Goal: Task Accomplishment & Management: Complete application form

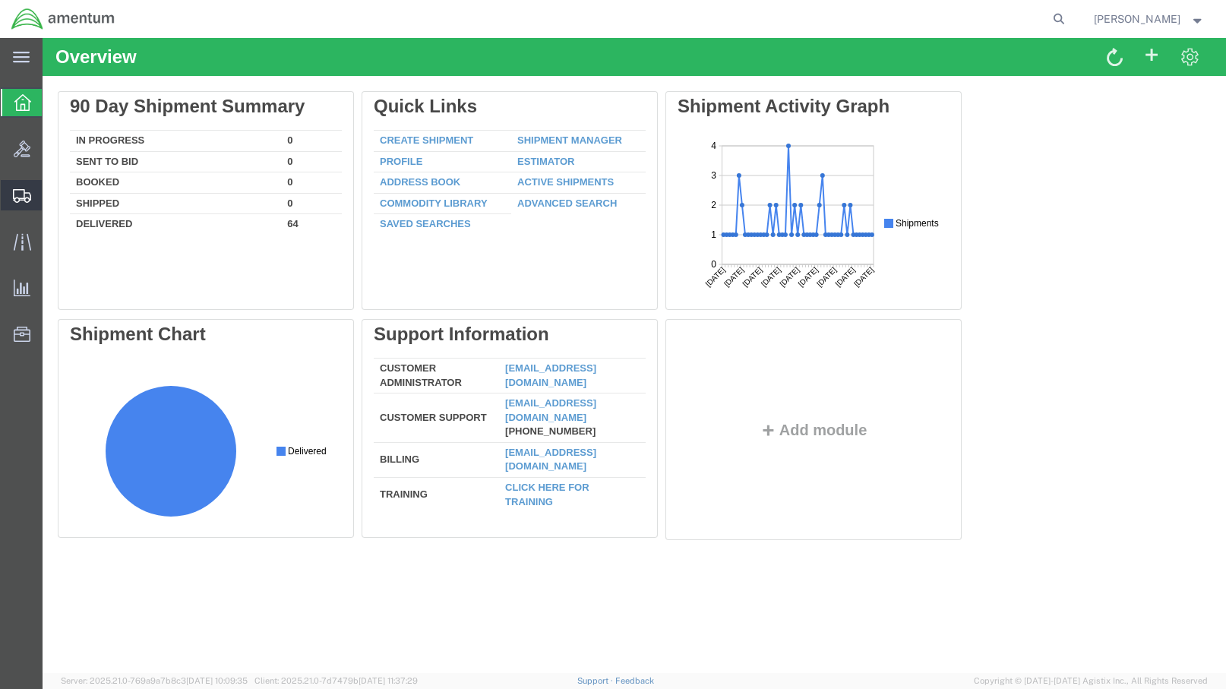
click at [0, 0] on span "Create Shipment" at bounding box center [0, 0] width 0 height 0
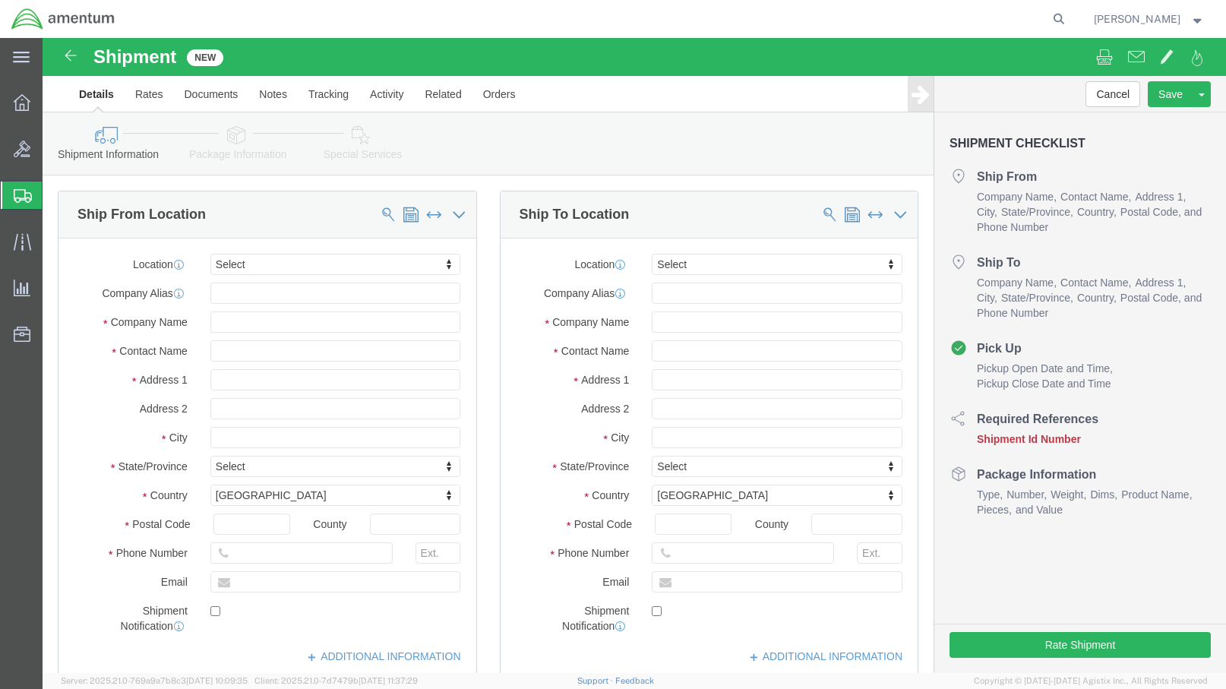
select select
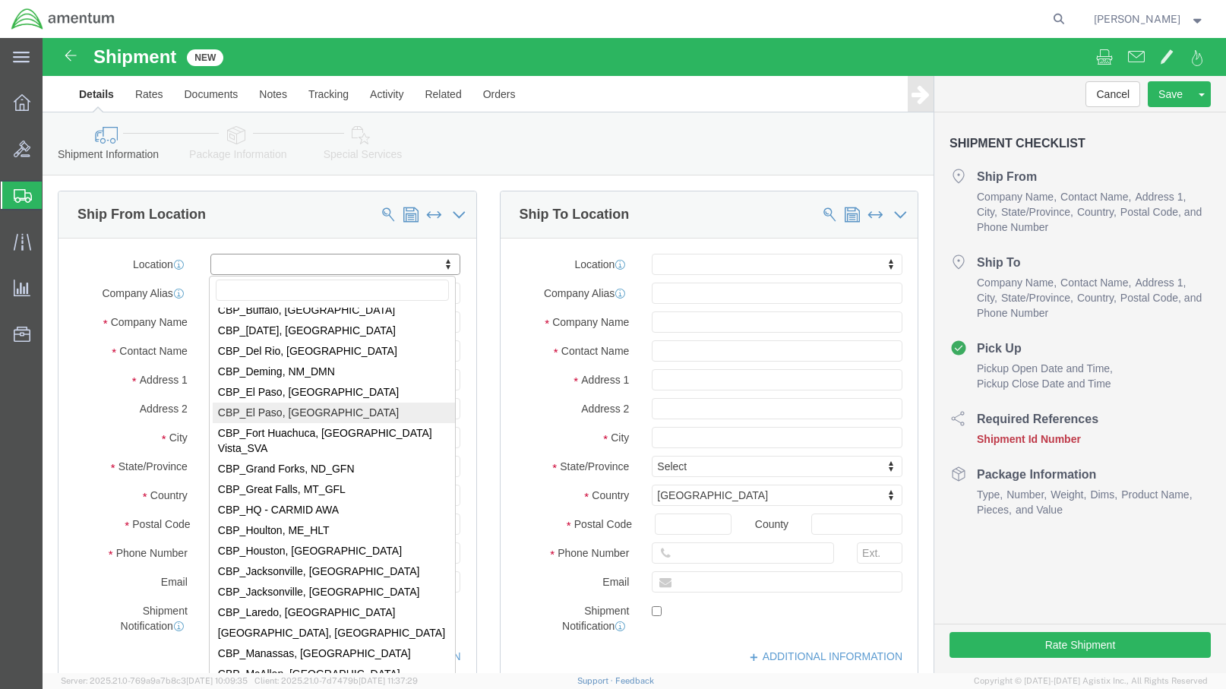
scroll to position [2962, 0]
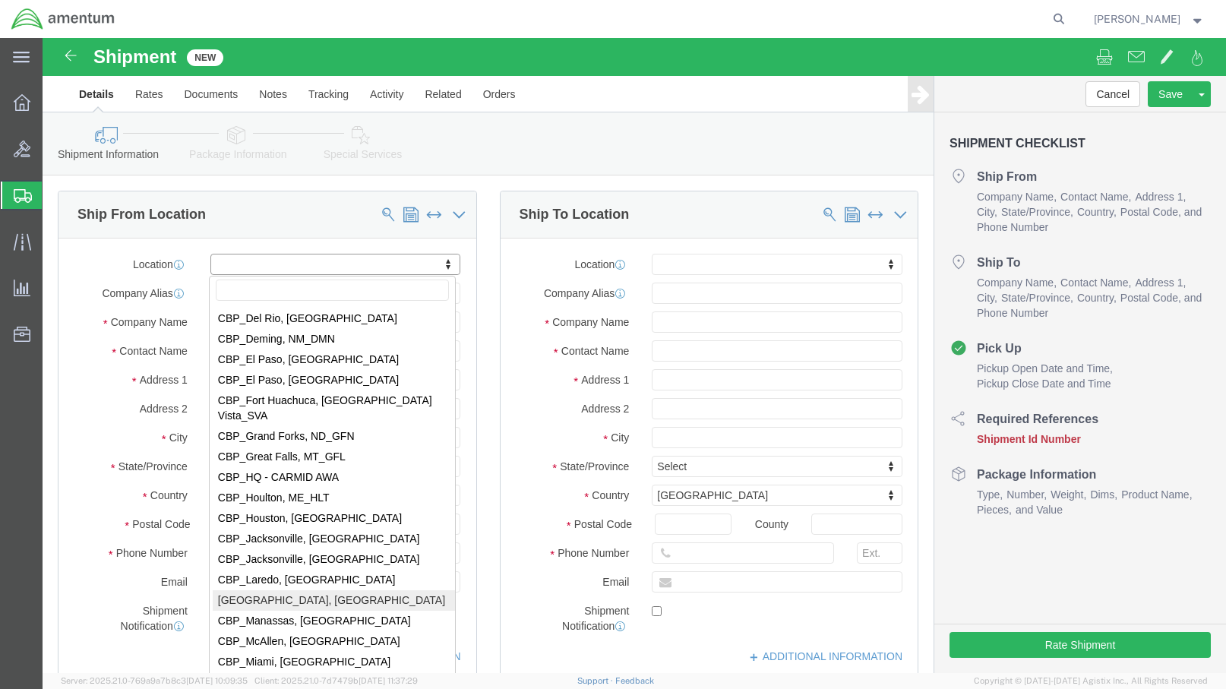
select select "49924"
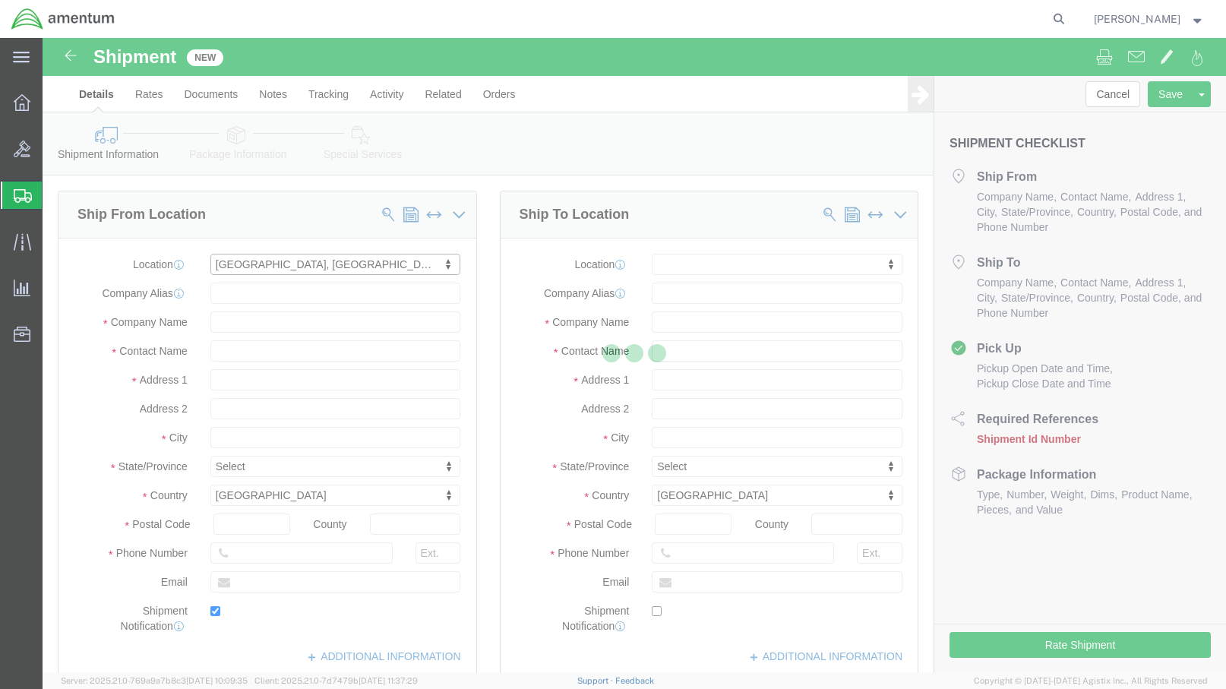
type input "[GEOGRAPHIC_DATA]"
type input "Suite 200"
type input "11735"
type input "[PHONE_NUMBER]"
type input "236"
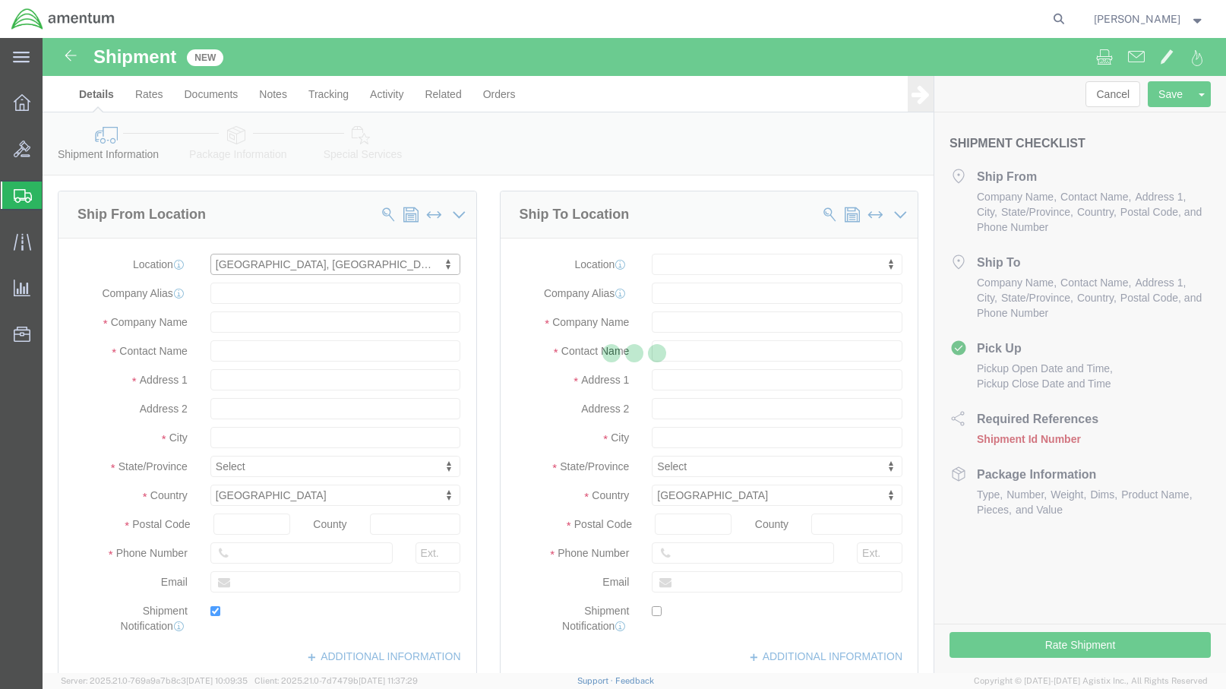
type input "[PERSON_NAME][EMAIL_ADDRESS][PERSON_NAME][DOMAIN_NAME]"
checkbox input "true"
type input "Amentum Services, Inc"
type input "[PERSON_NAME]"
type input "Farmingdale"
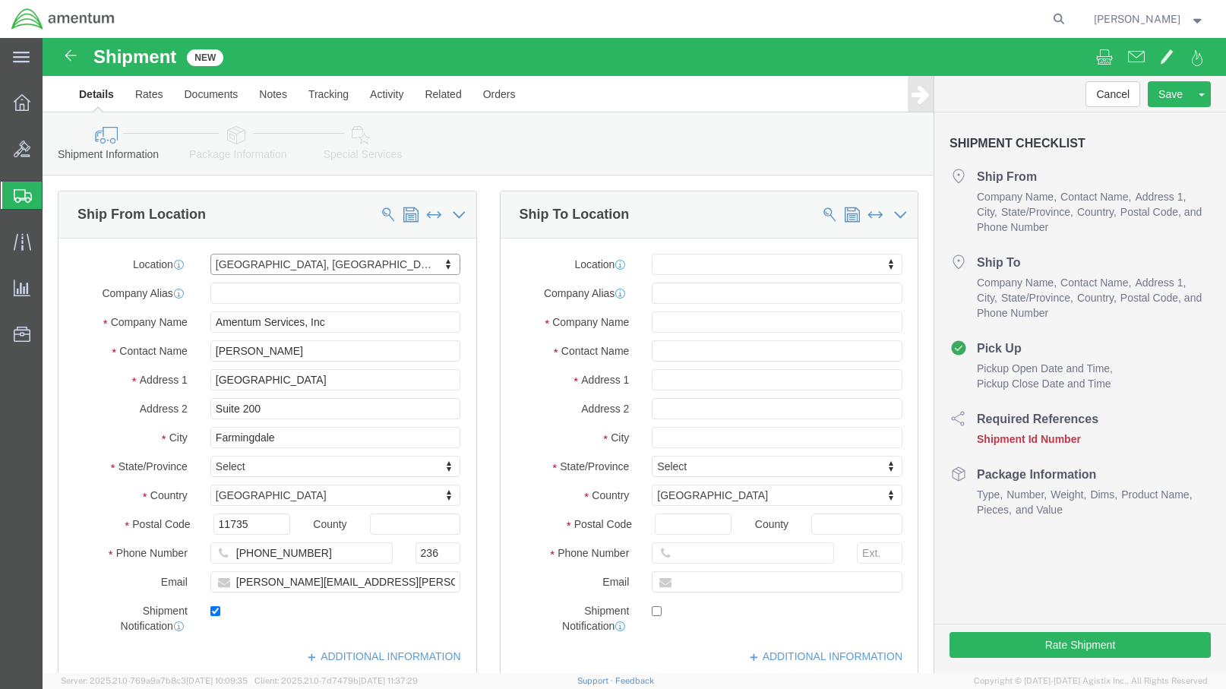
select select "NY"
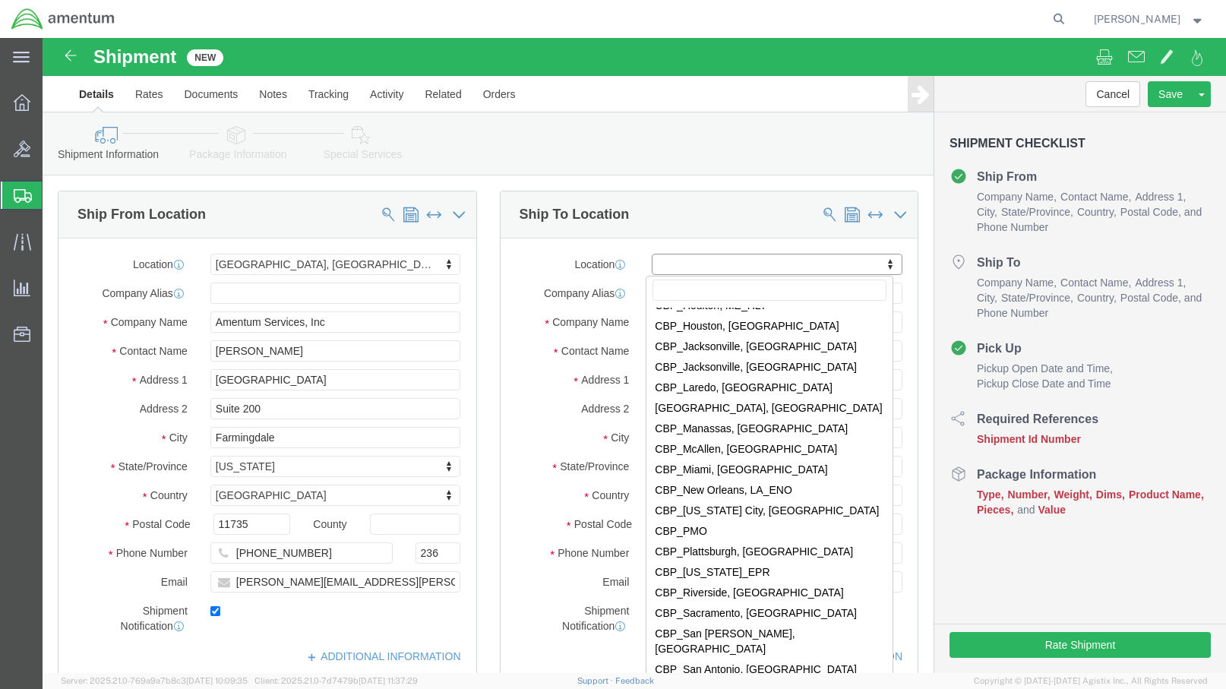
scroll to position [3189, 0]
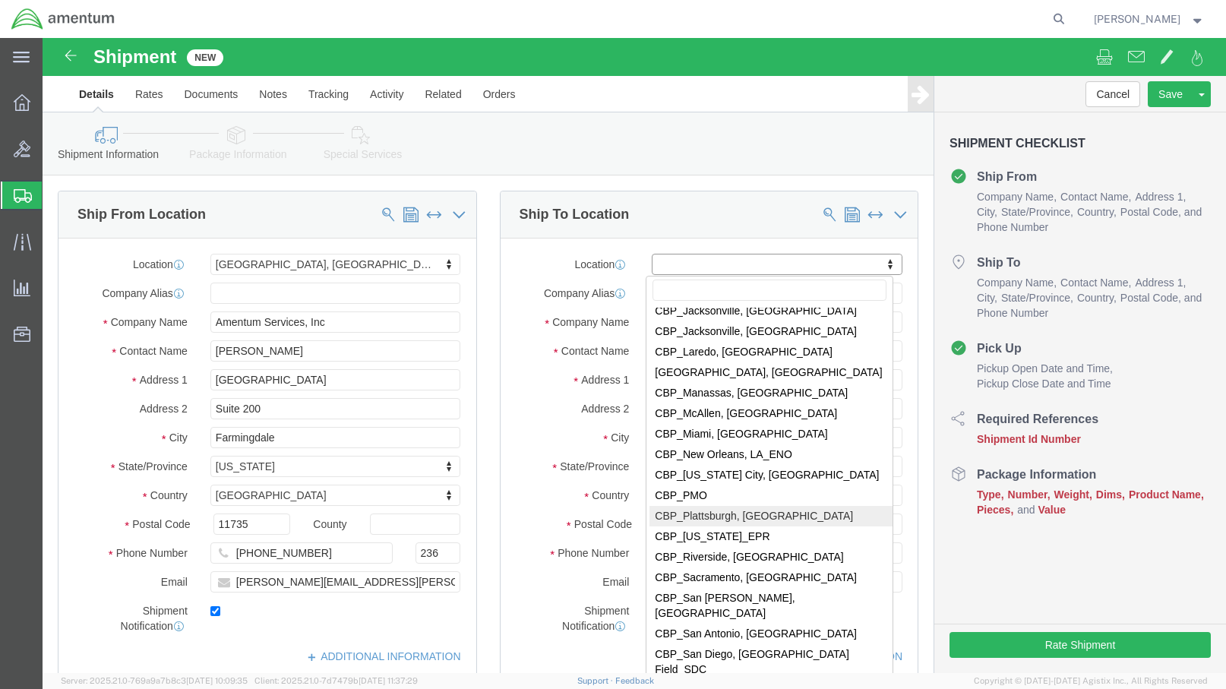
select select "49927"
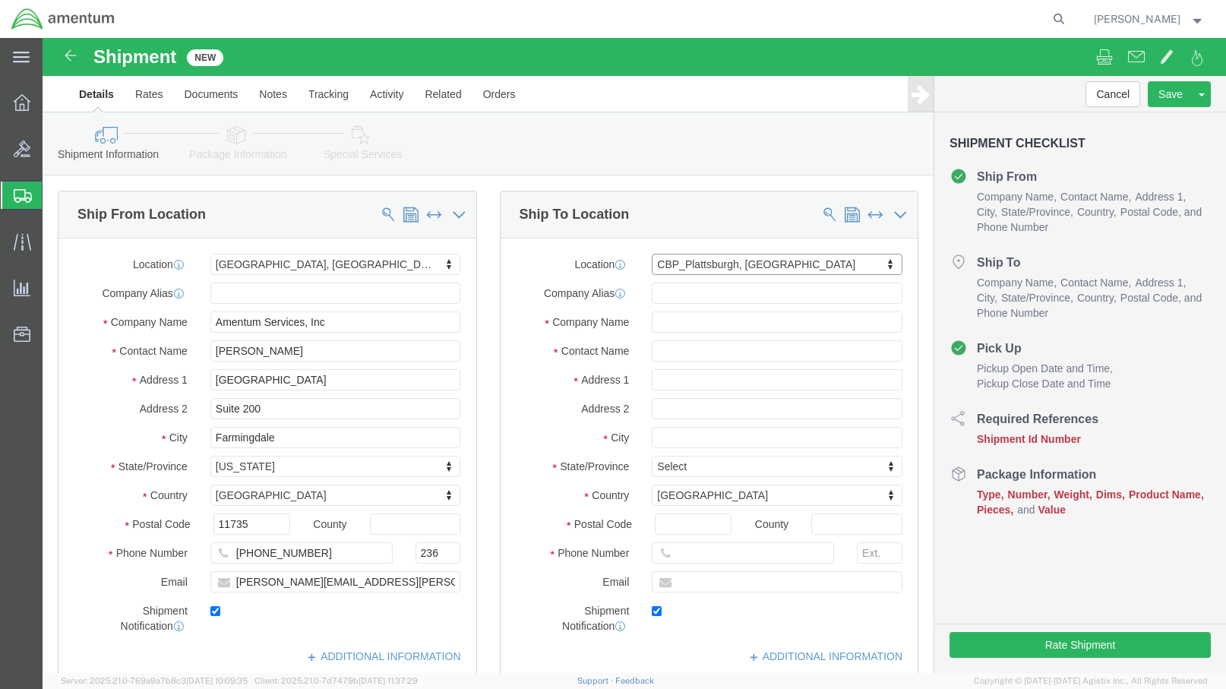
type input "[STREET_ADDRESS][US_STATE]"
type input "12903"
type input "[PHONE_NUMBER]"
type input "[PERSON_NAME][EMAIL_ADDRESS][PERSON_NAME][DOMAIN_NAME]"
checkbox input "true"
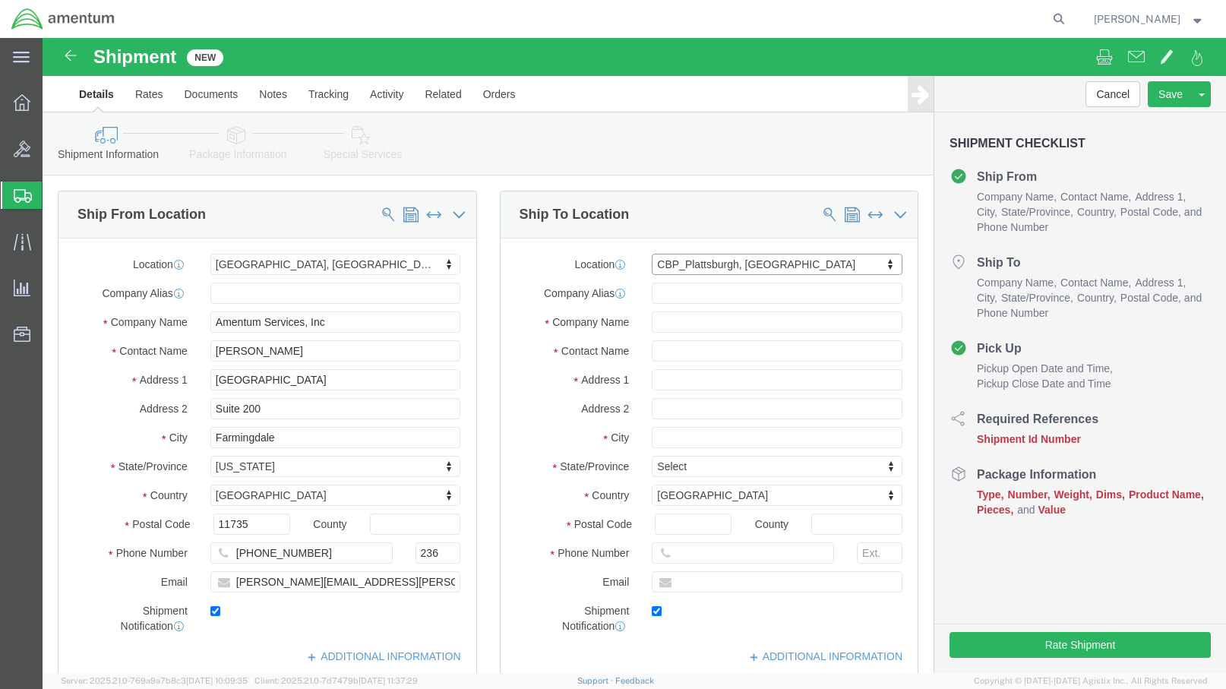
type input "Amentum Services, Inc"
type input "[PERSON_NAME]"
type input "[GEOGRAPHIC_DATA]"
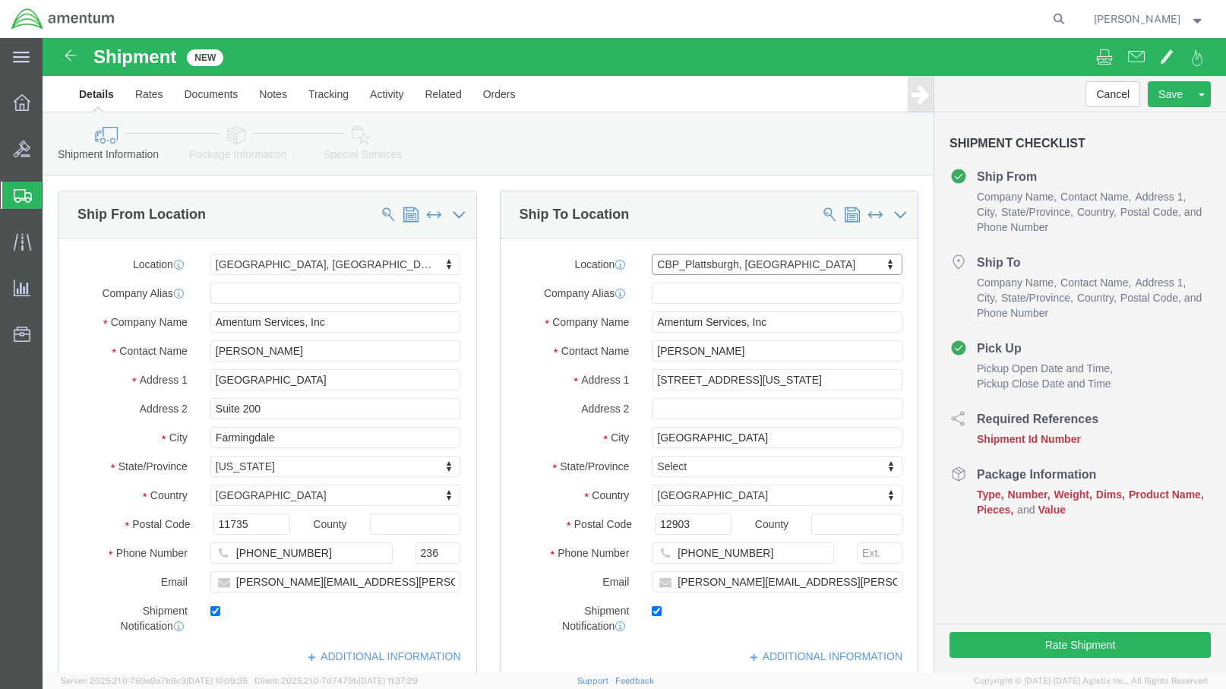
select select "NY"
drag, startPoint x: 673, startPoint y: 312, endPoint x: 610, endPoint y: 317, distance: 63.2
click input "[PERSON_NAME]"
type input "[PERSON_NAME]"
click input "[PHONE_NUMBER]"
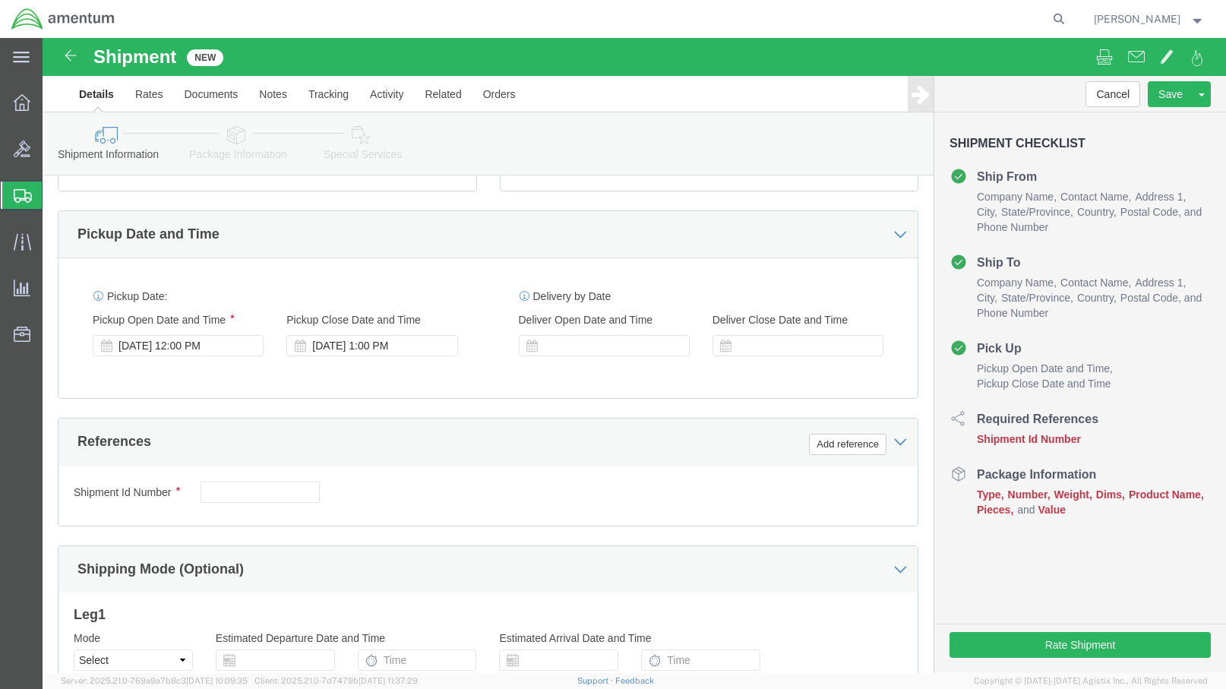
scroll to position [532, 0]
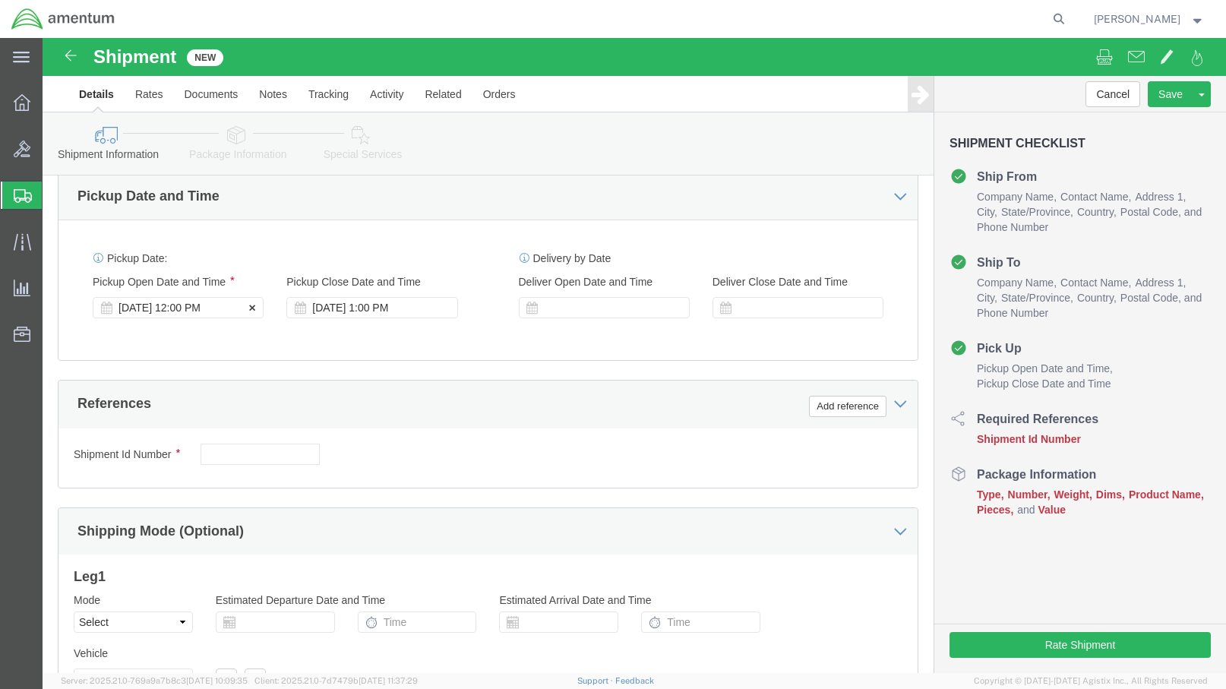
type input "[PHONE_NUMBER]"
click div "[DATE] 12:00 PM"
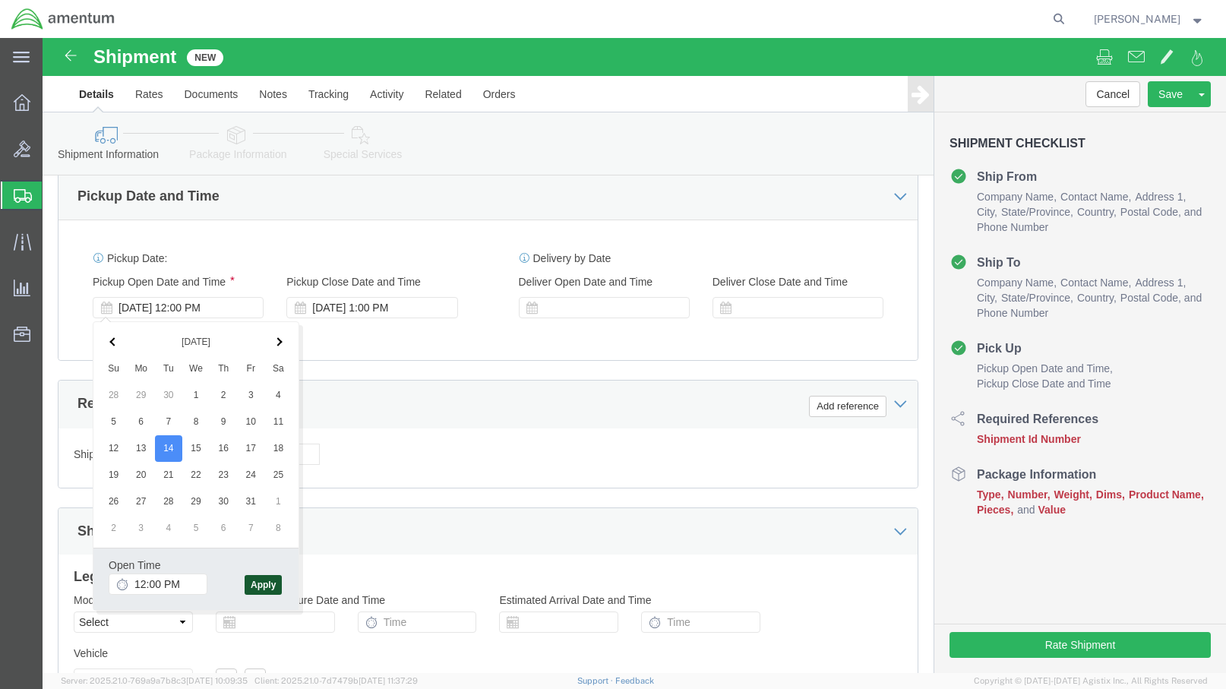
click button "Apply"
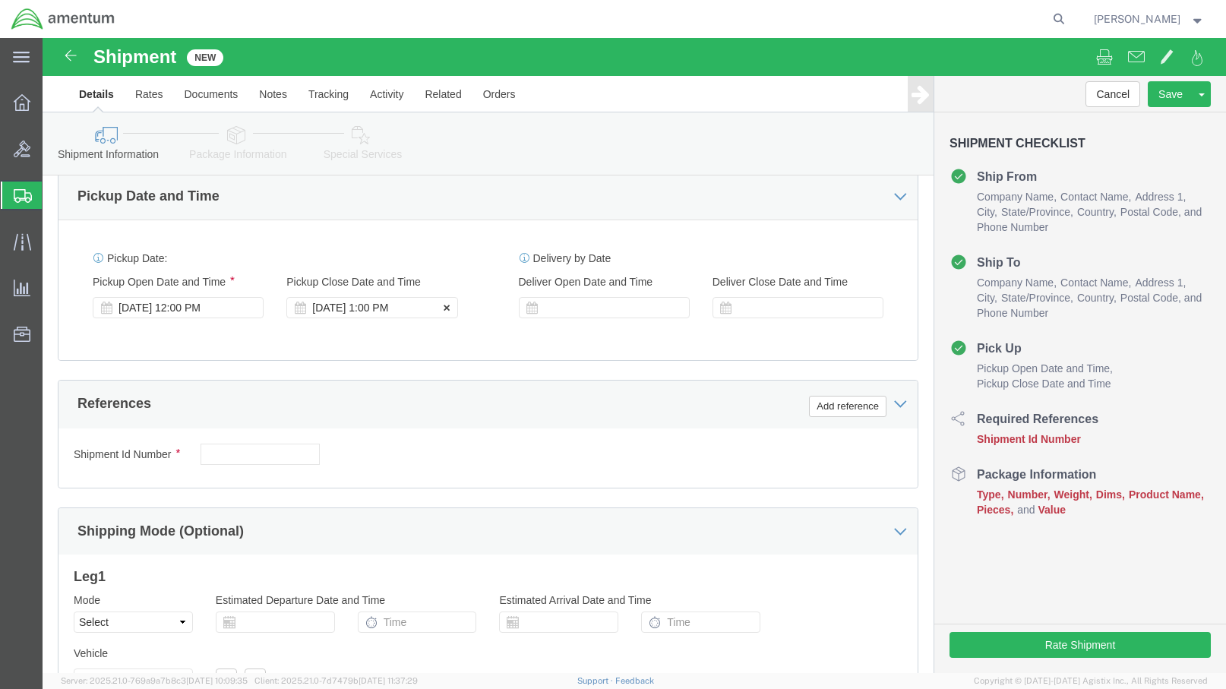
click div "[DATE] 1:00 PM"
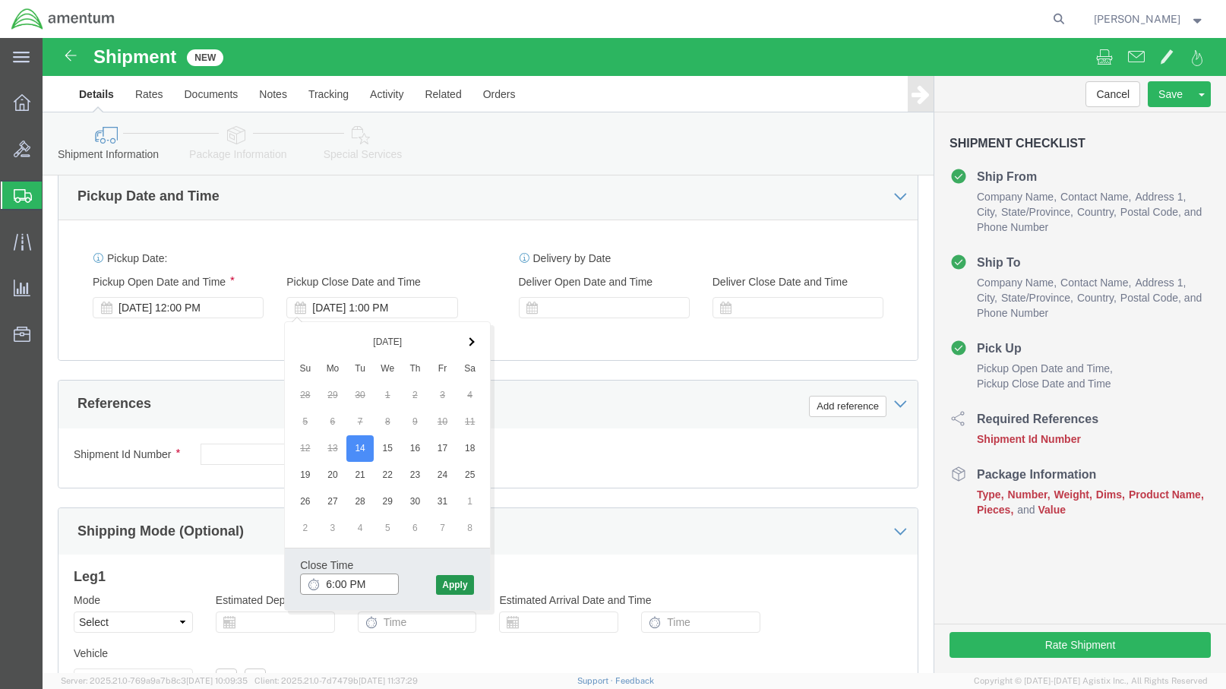
type input "6:00 PM"
click button "Apply"
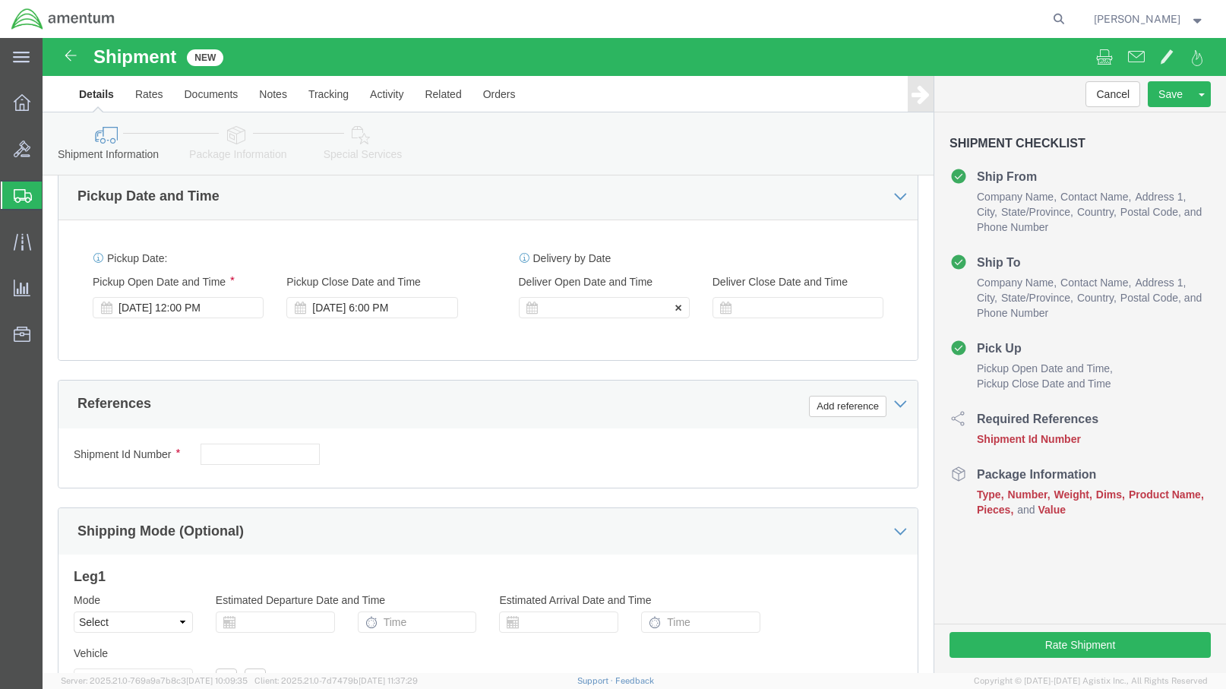
click div
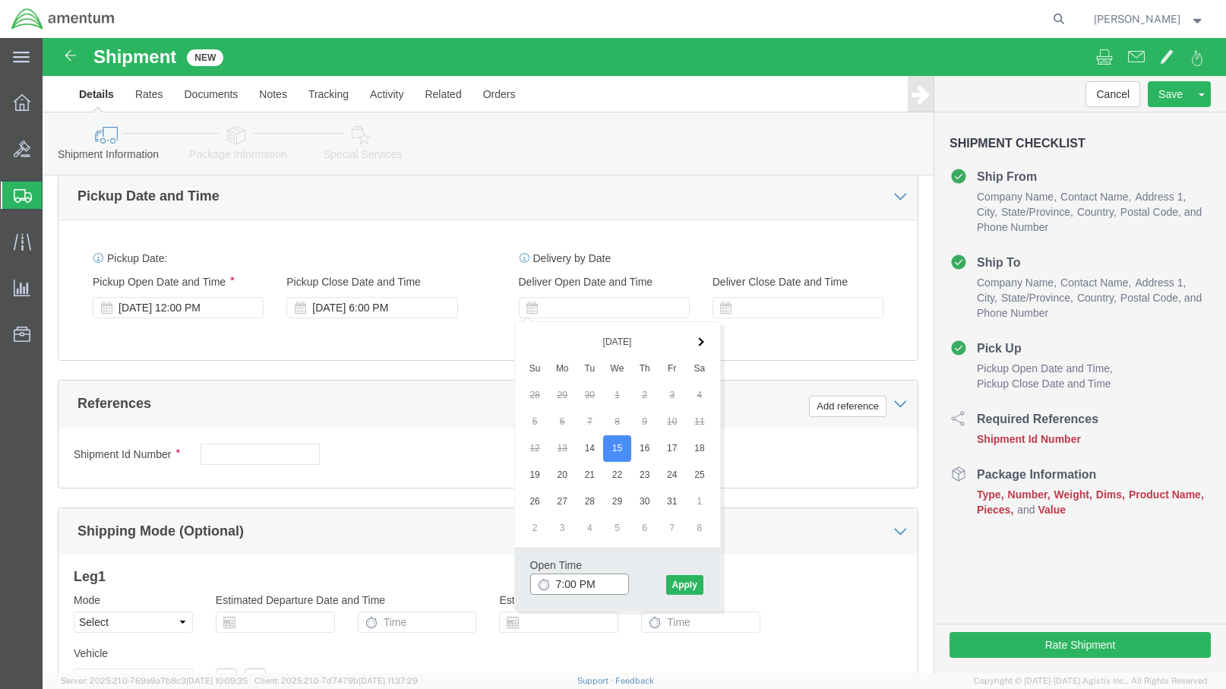
drag, startPoint x: 513, startPoint y: 548, endPoint x: 518, endPoint y: 563, distance: 16.6
click input "7:00 PM"
type input "8:00 AM"
click button "Apply"
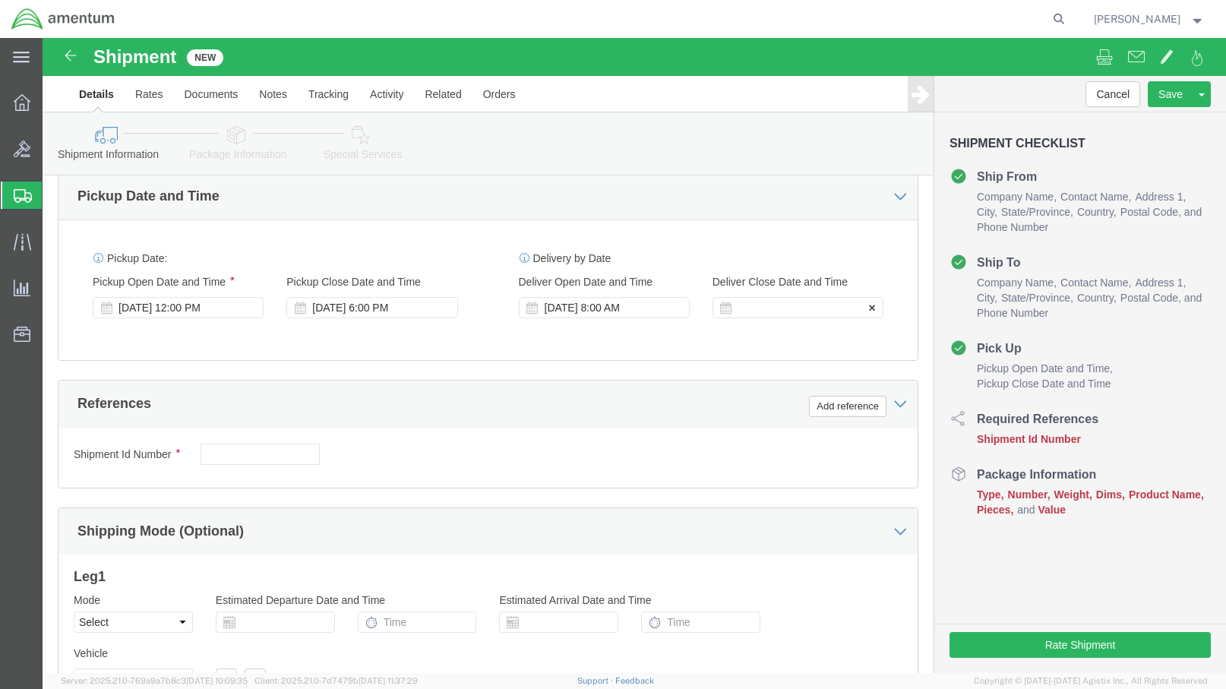
click div
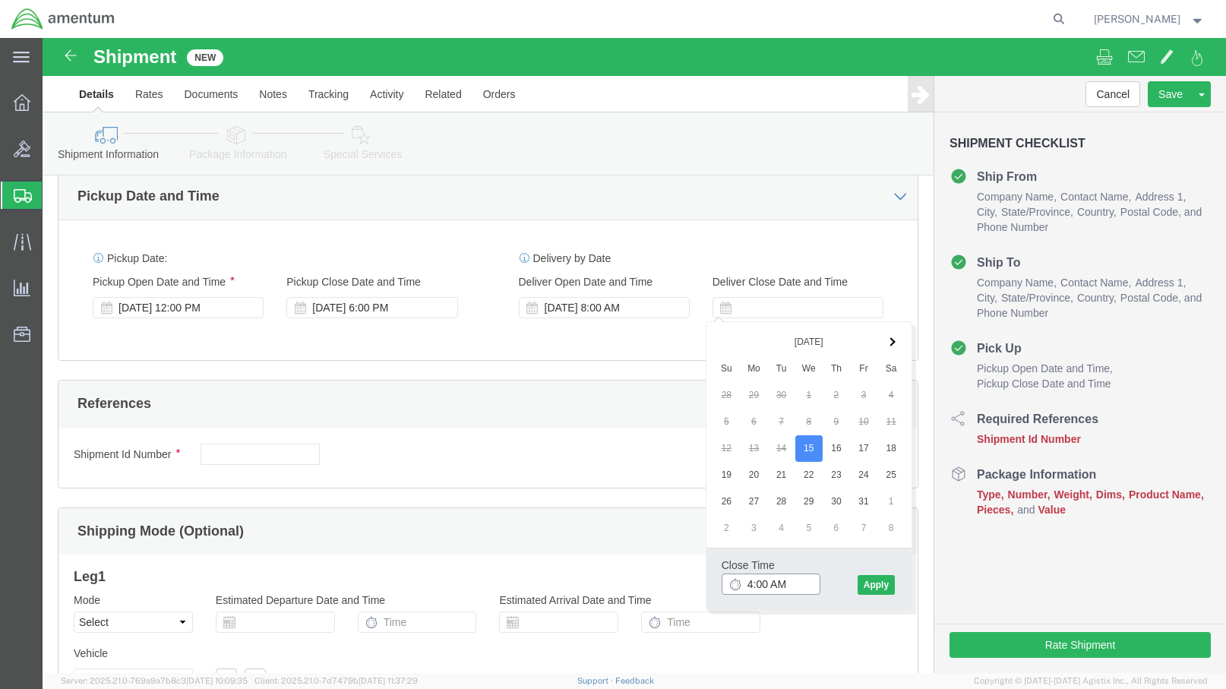
click input "4:00 AM"
type input "4:00 PM"
click button "Apply"
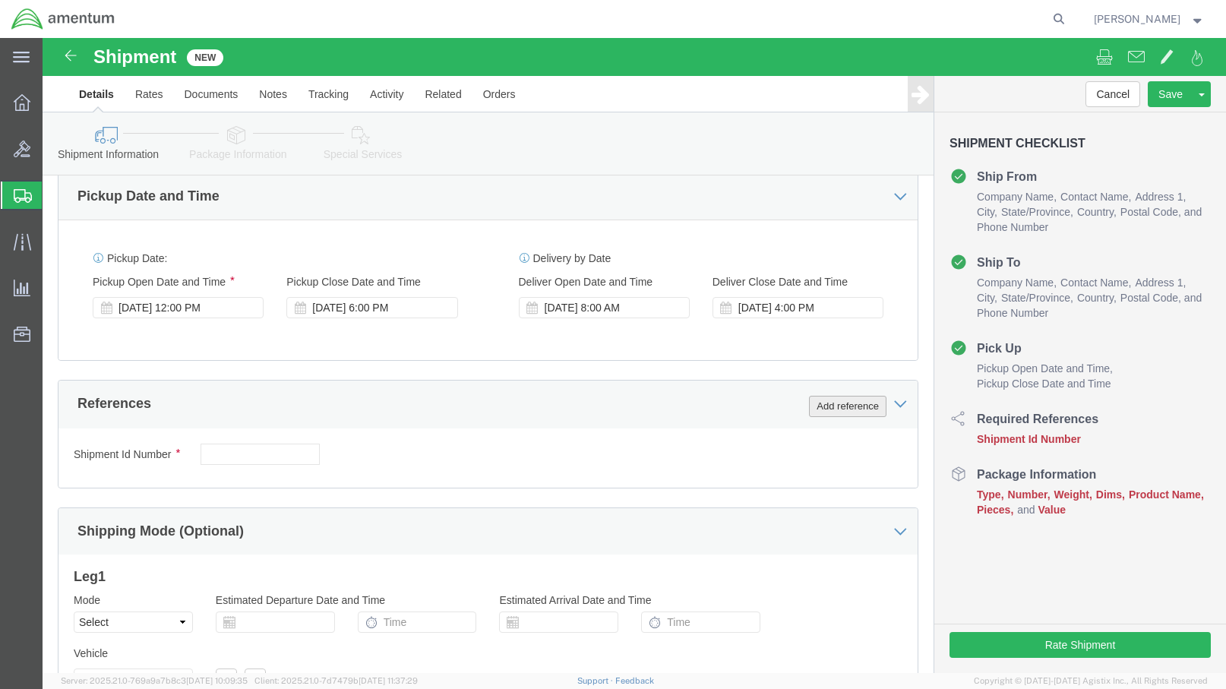
click button "Add reference"
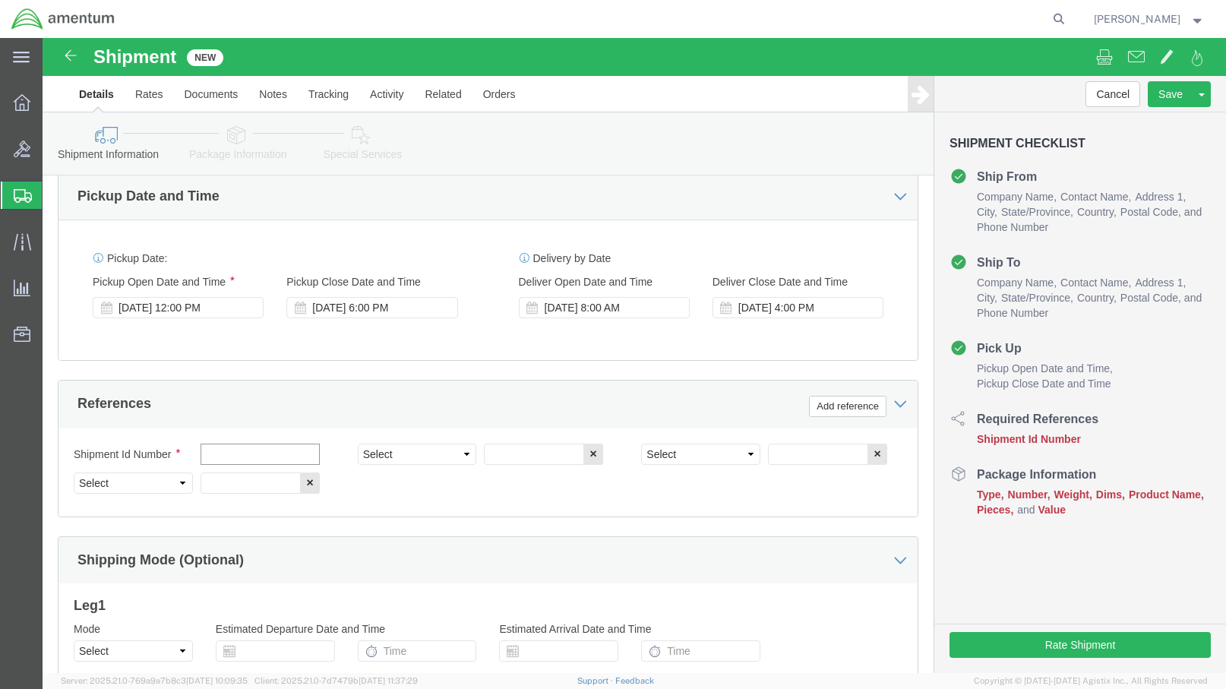
click input "text"
type input "2"
click select "Select Account Type Activity ID Airline Appointment Number ASN Batch Request # …"
select select "DEPT"
click select "Select Account Type Activity ID Airline Appointment Number ASN Batch Request # …"
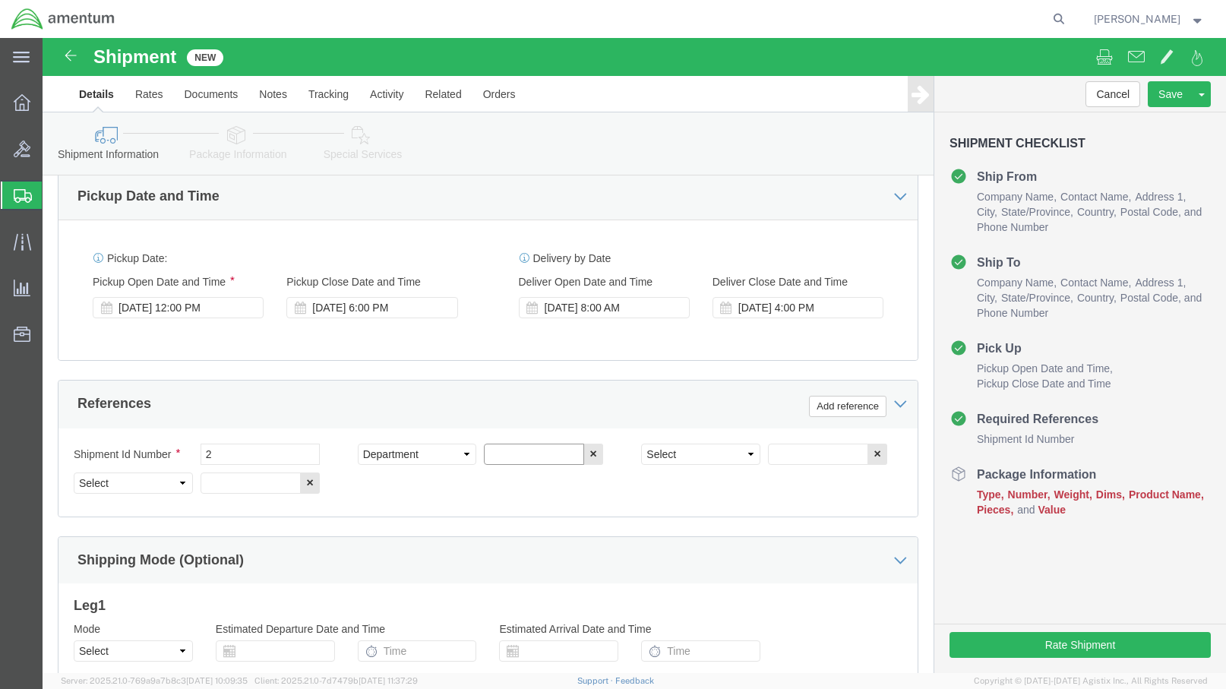
click input "text"
type input "CBP"
click select "Select Account Type Activity ID Airline Appointment Number ASN Batch Request # …"
select select "PROJNUM"
click select "Select Account Type Activity ID Airline Appointment Number ASN Batch Request # …"
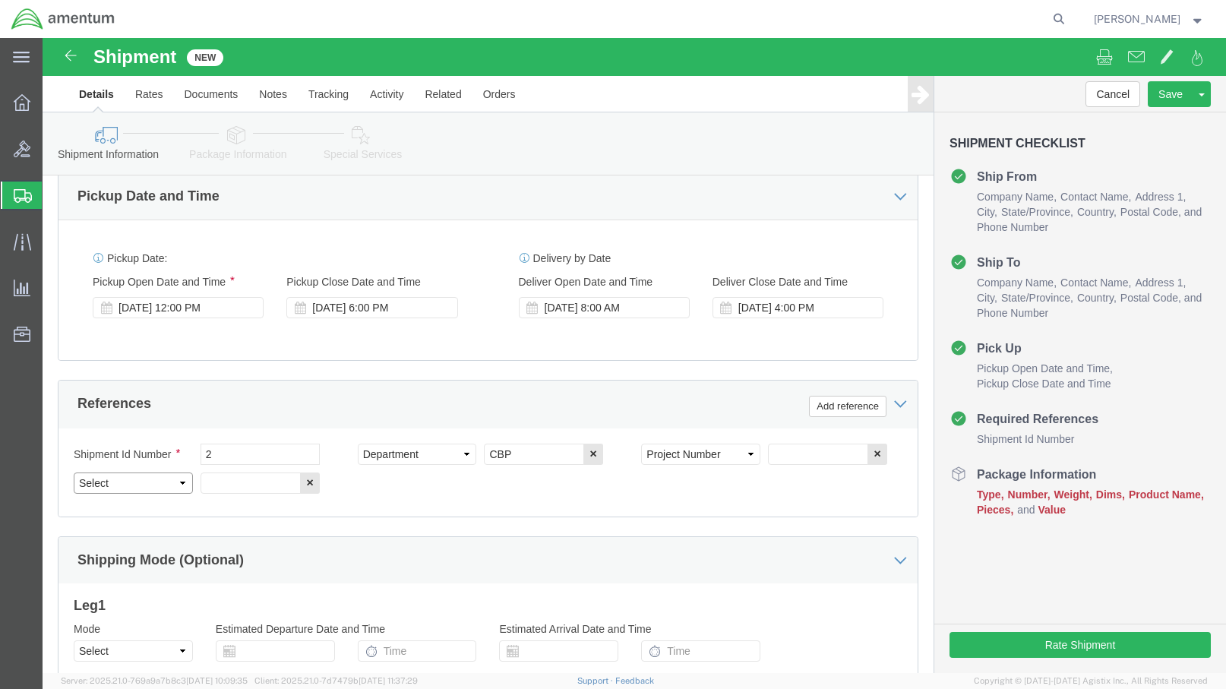
click select "Select Account Type Activity ID Airline Appointment Number ASN Batch Request # …"
select select "CUSTREF"
click select "Select Account Type Activity ID Airline Appointment Number ASN Batch Request # …"
click input "text"
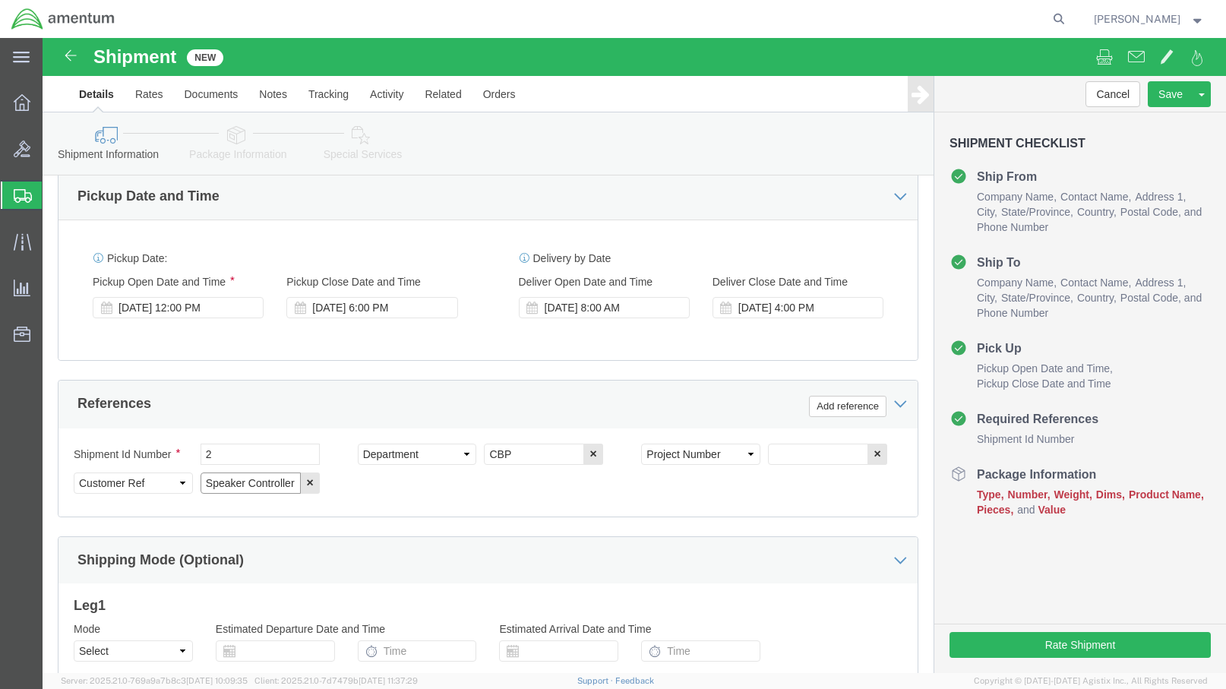
type input "Speaker Controller"
click input "text"
paste input "6114.00.03.2219.ENY.0000"
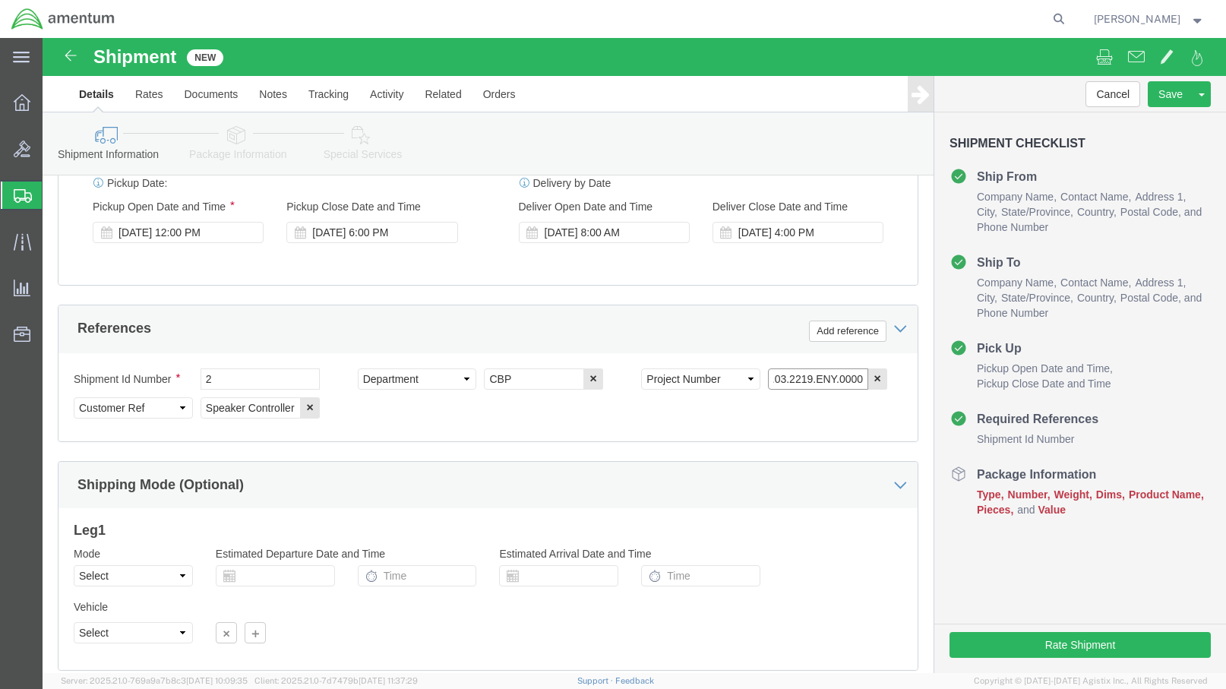
scroll to position [711, 0]
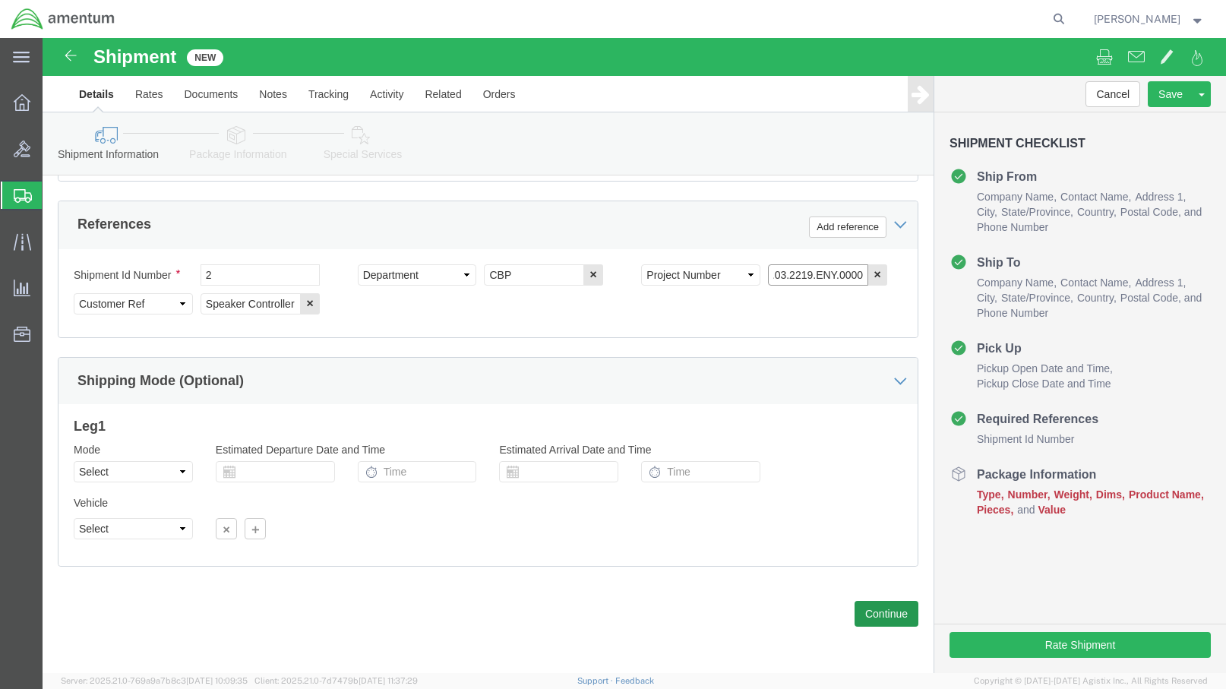
type input "6114.00.03.2219.ENY.0000"
click button "Continue"
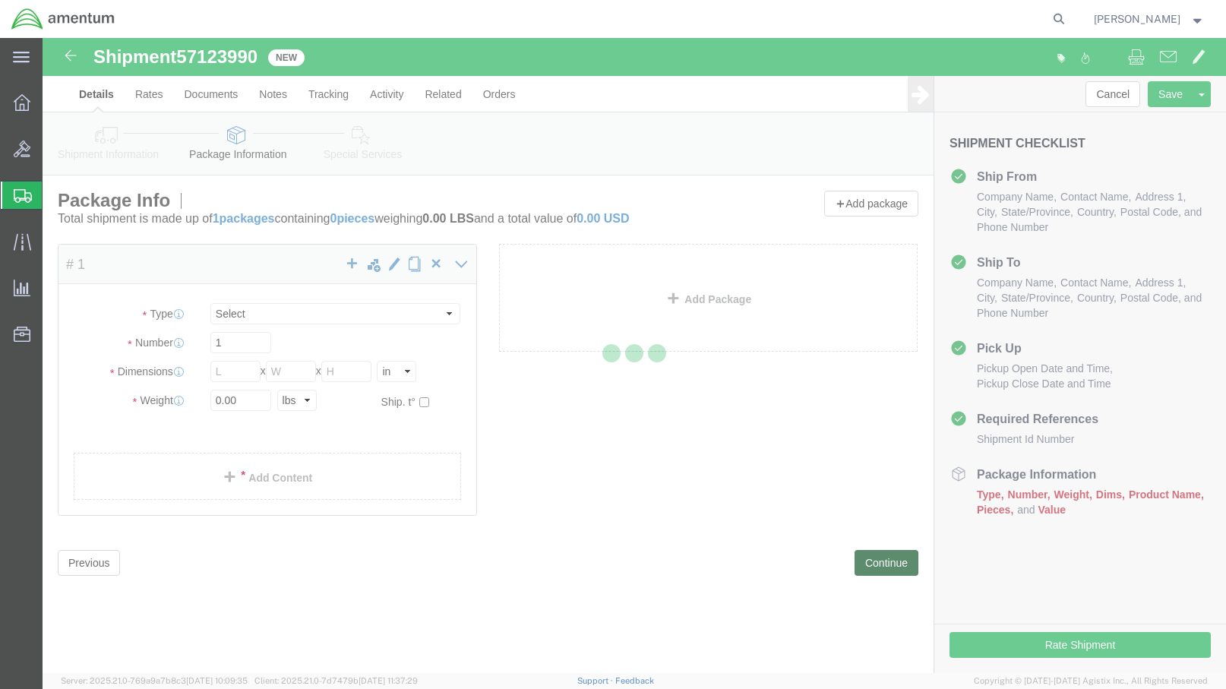
select select "CBOX"
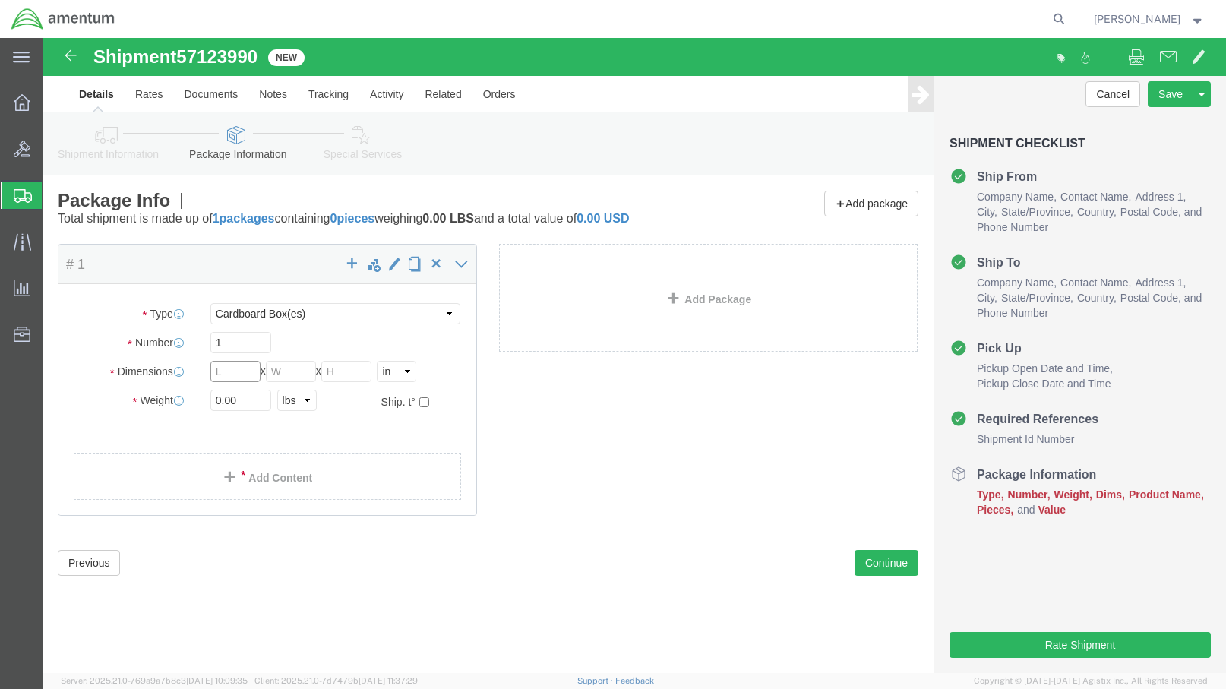
click input "text"
type input "12"
type input "4"
click select "Select kgs lbs"
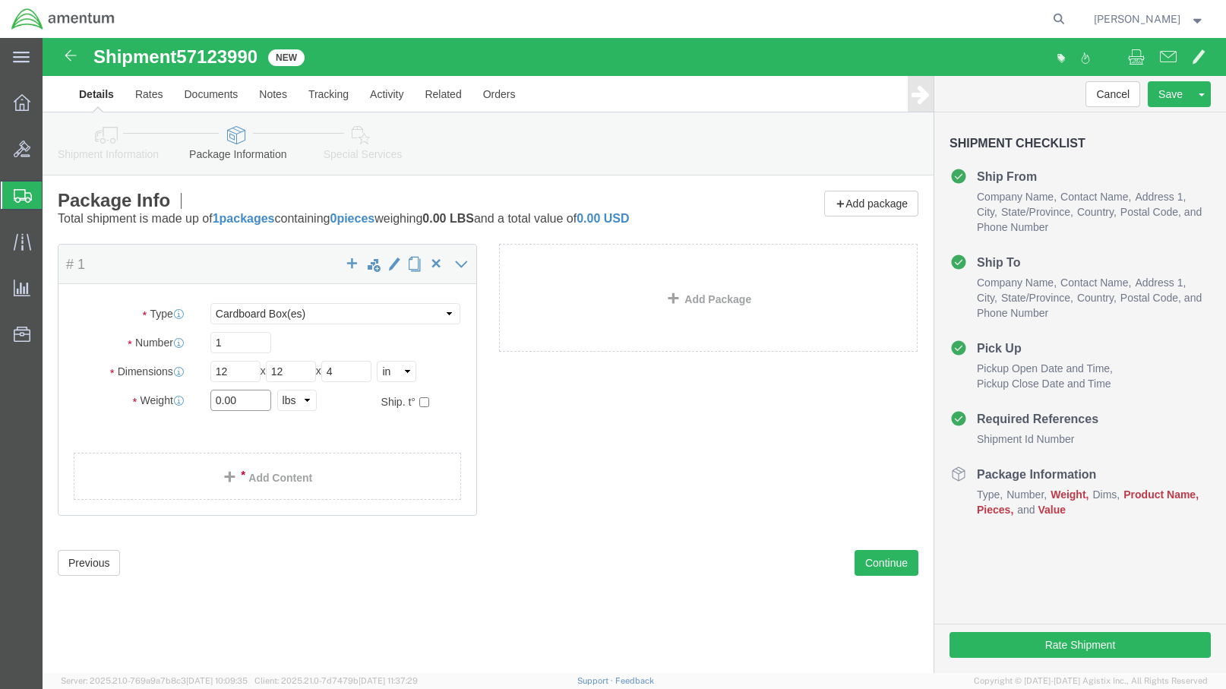
click input "0.00"
type input "0"
type input "2.0"
click link "Add Content"
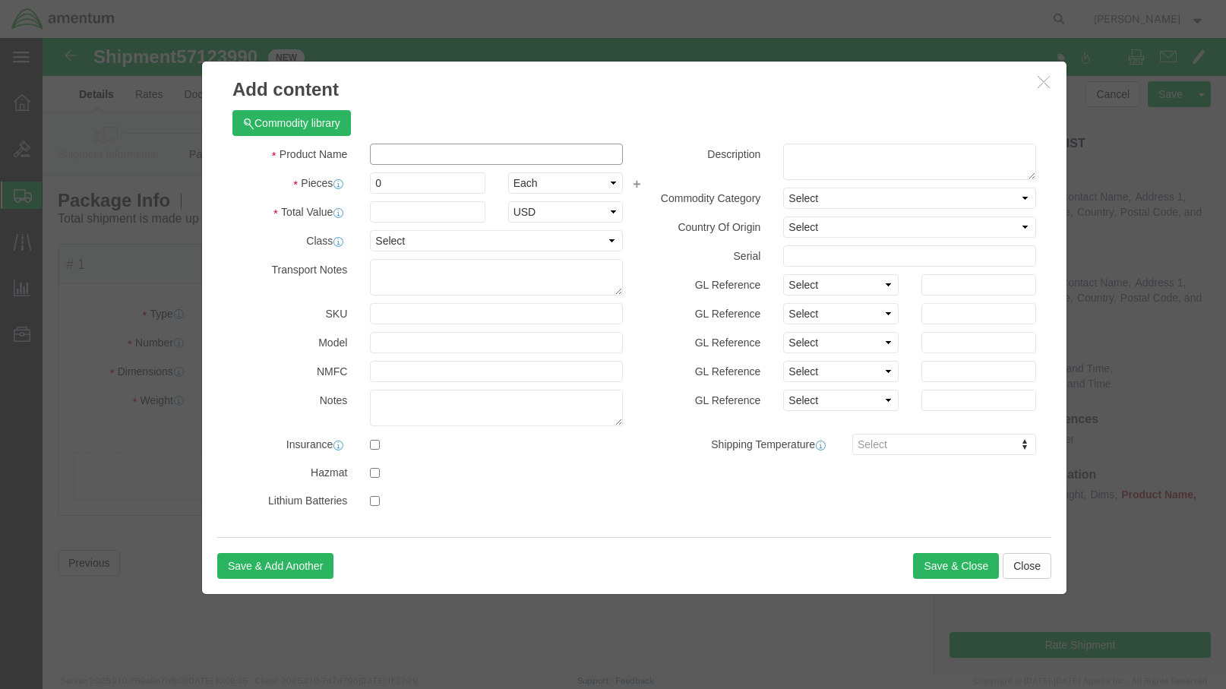
click input "text"
type input "Speaker Controller"
click input "0"
type input "1"
click input "text"
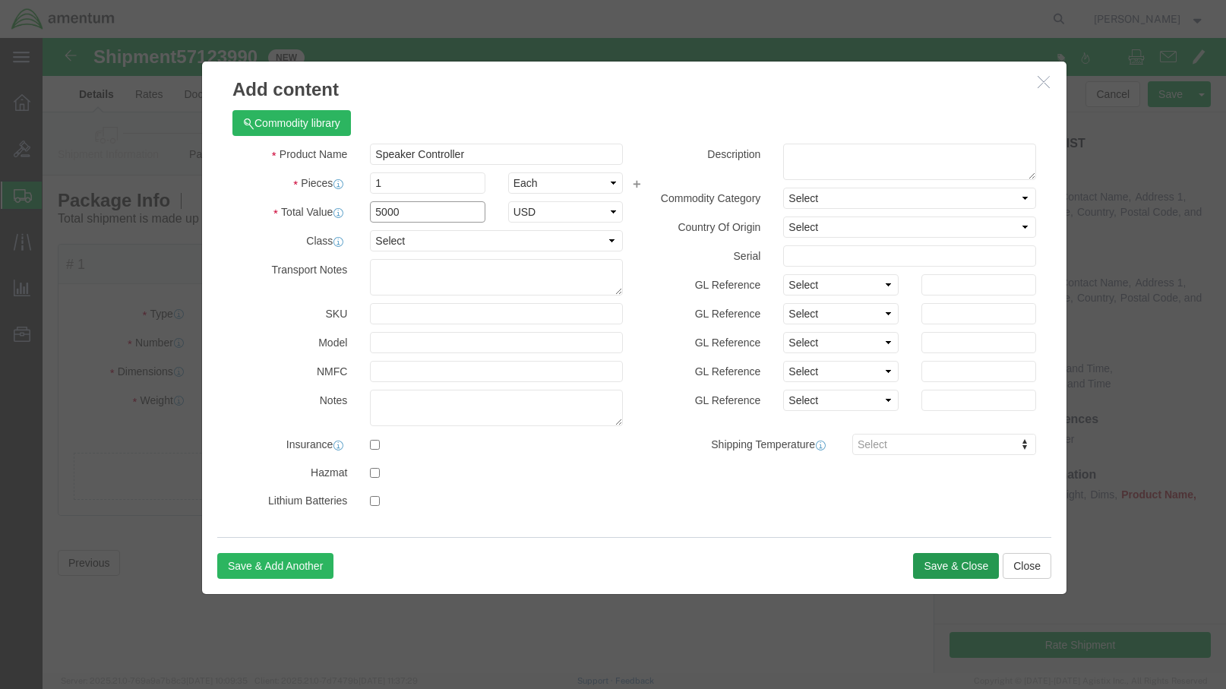
type input "5000"
click button "Save & Close"
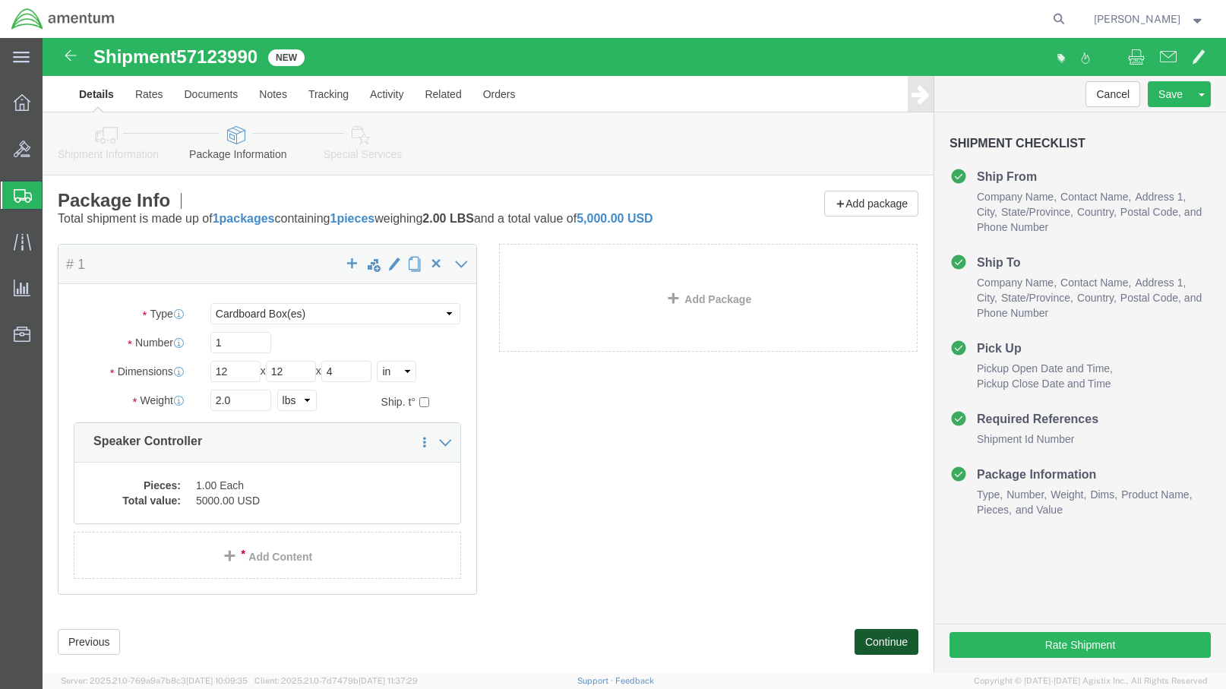
click button "Continue"
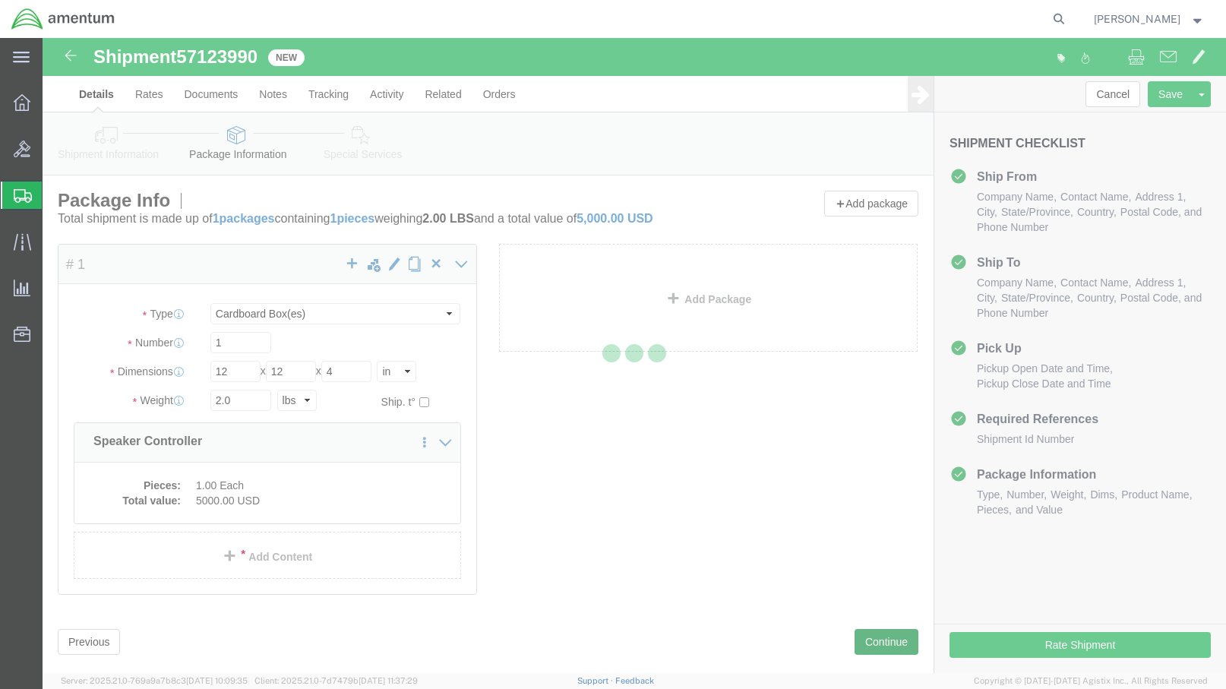
select select
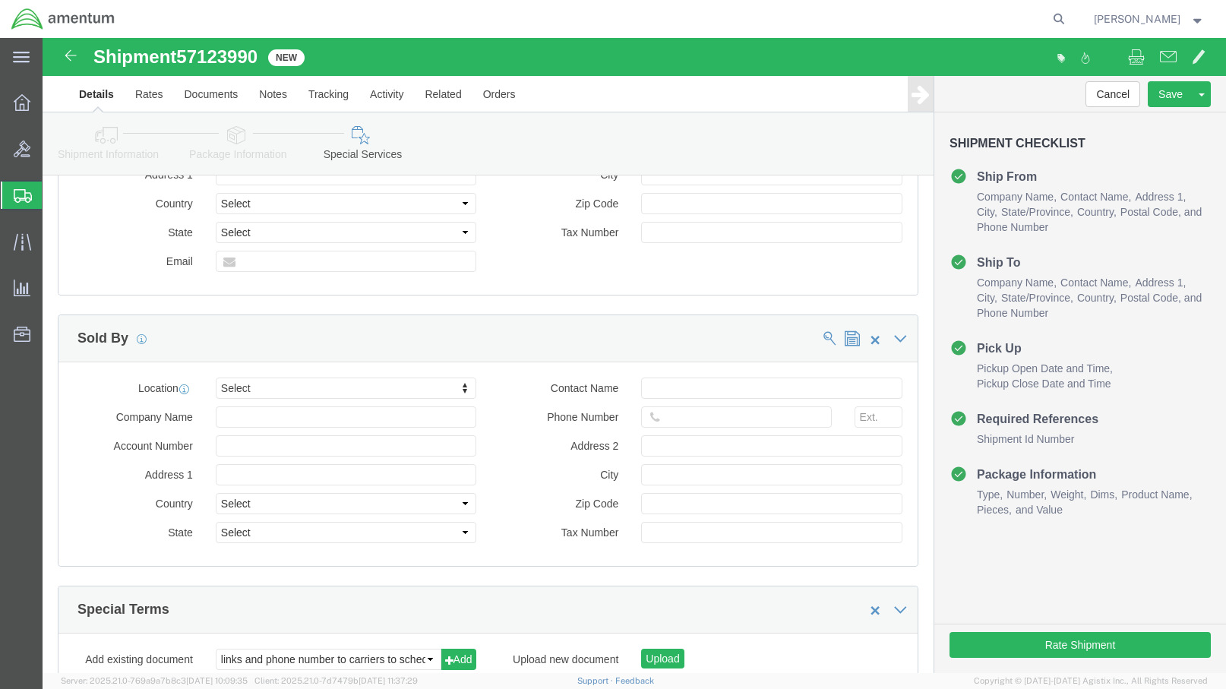
scroll to position [1441, 0]
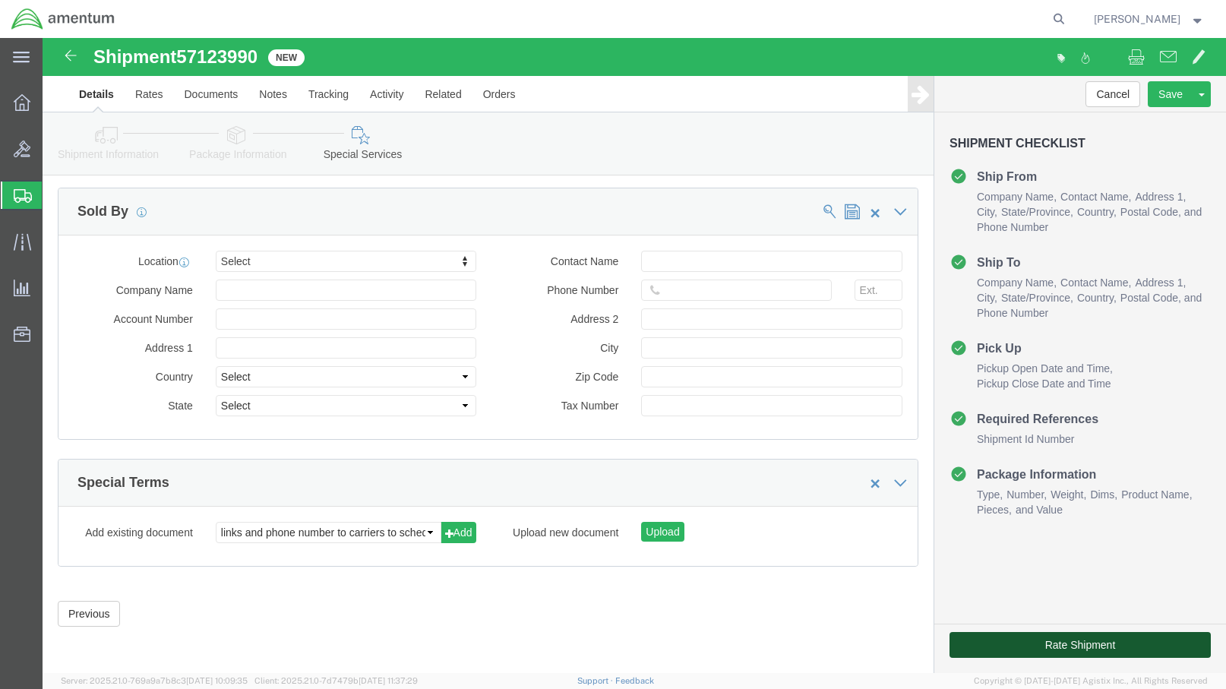
click button "Rate Shipment"
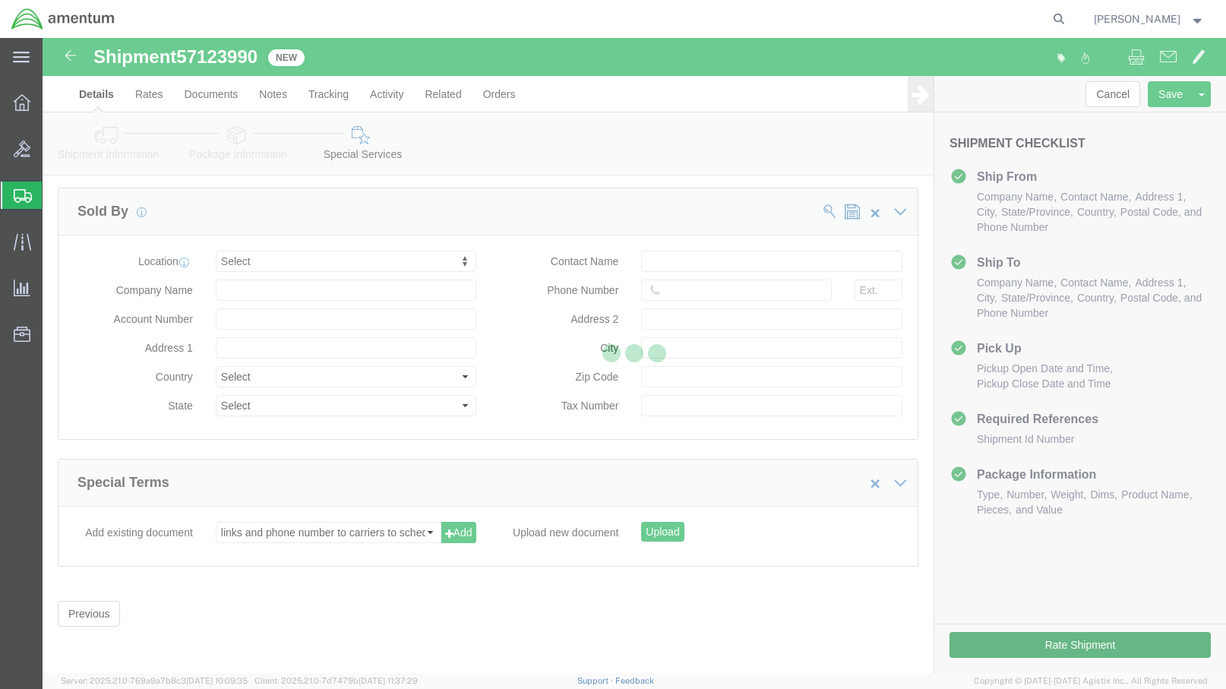
scroll to position [158, 0]
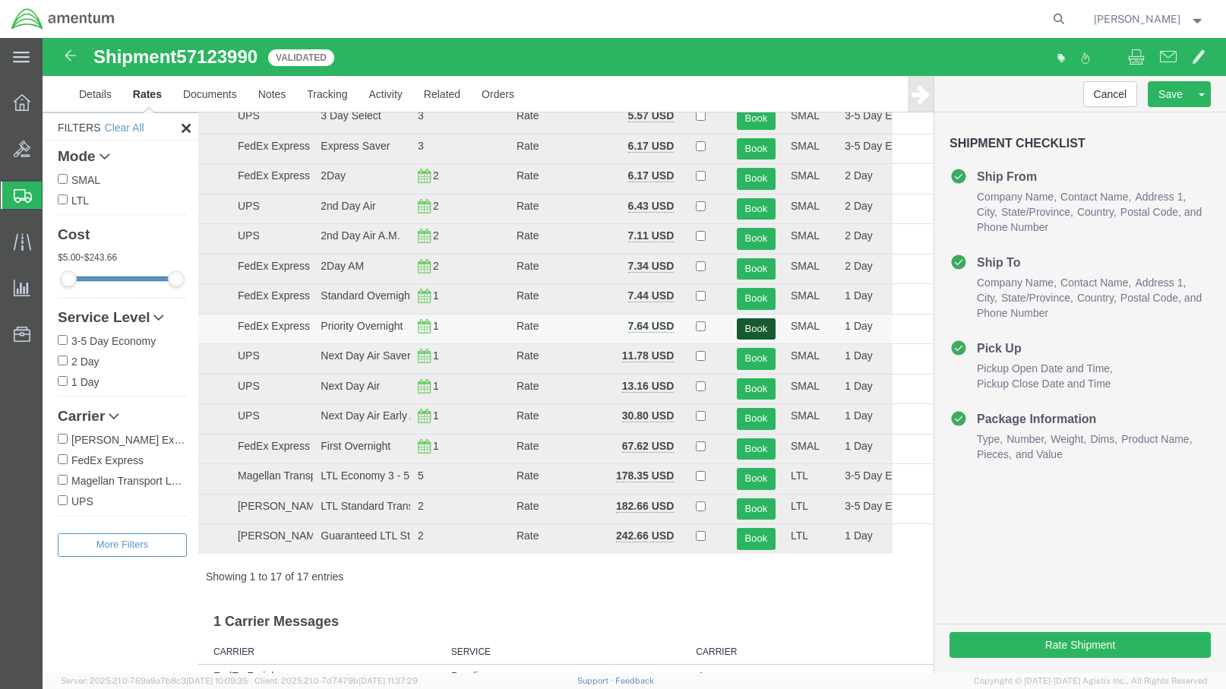
click at [745, 327] on button "Book" at bounding box center [756, 329] width 39 height 22
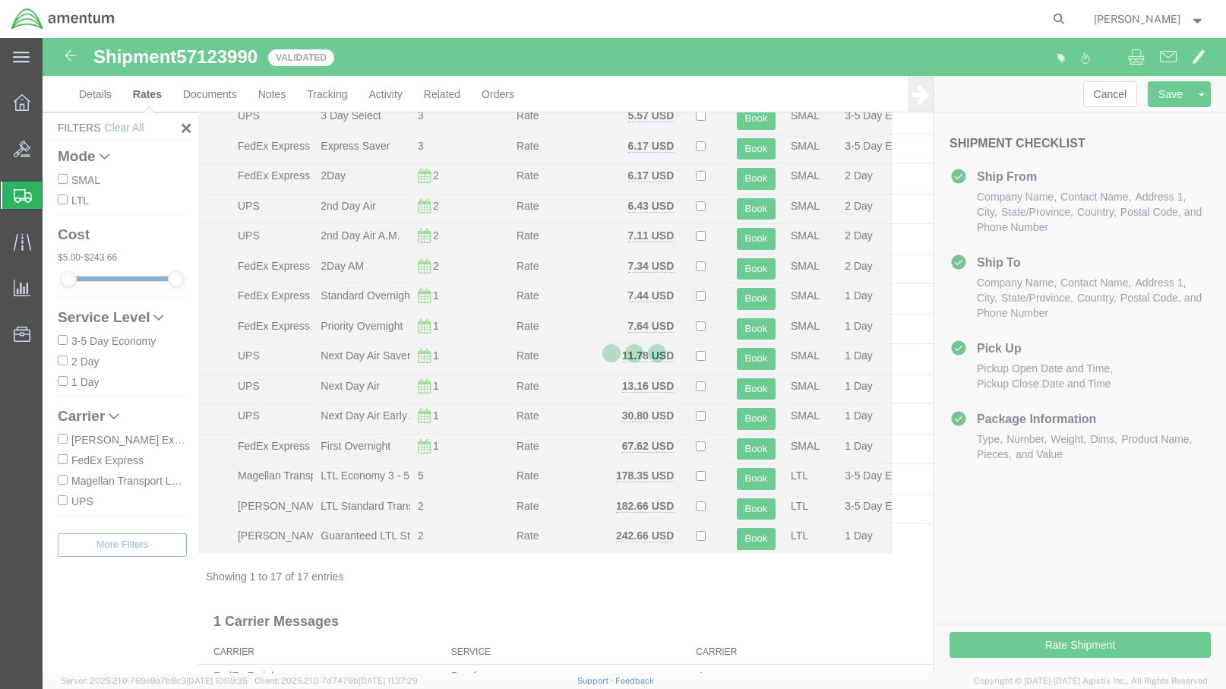
scroll to position [0, 0]
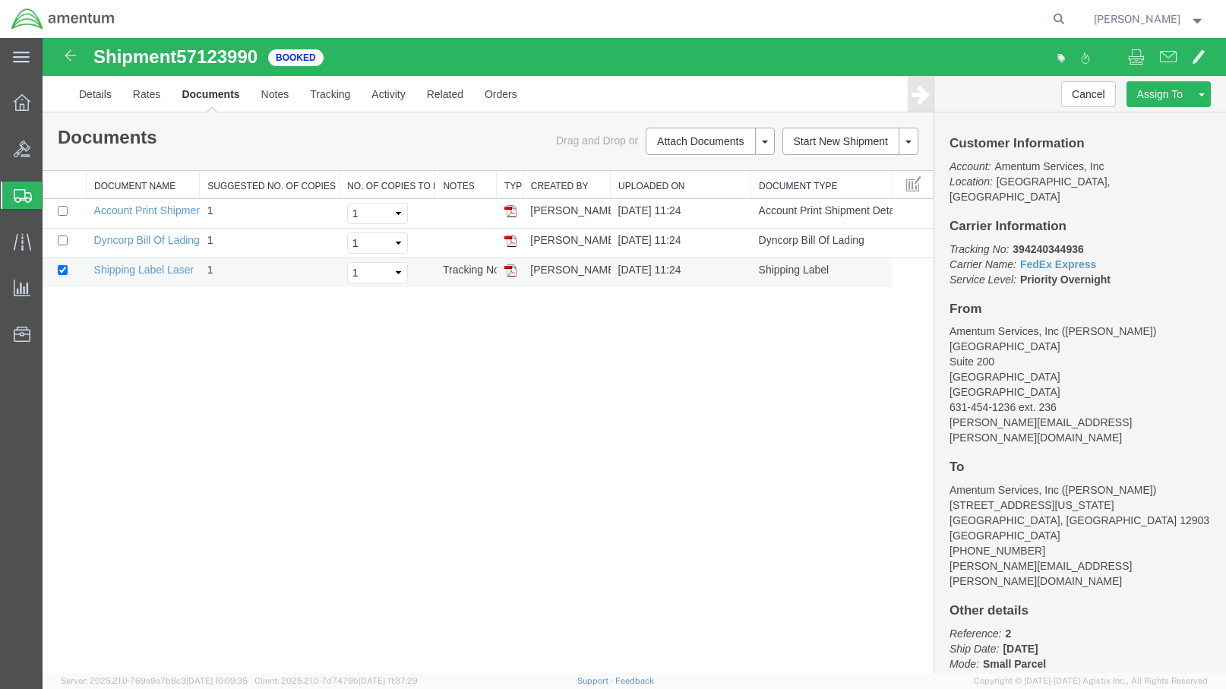
click at [507, 266] on img at bounding box center [510, 270] width 12 height 12
click at [102, 96] on link "Details" at bounding box center [95, 94] width 54 height 36
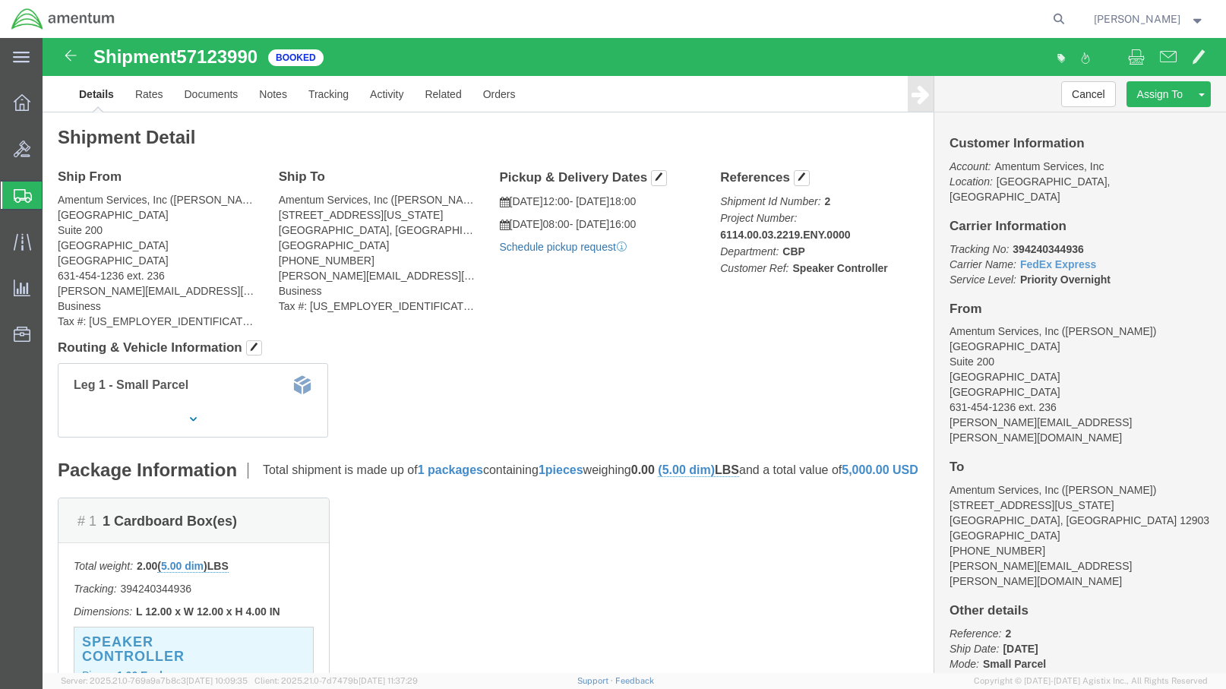
click link "Schedule pickup request"
